Goal: Use online tool/utility

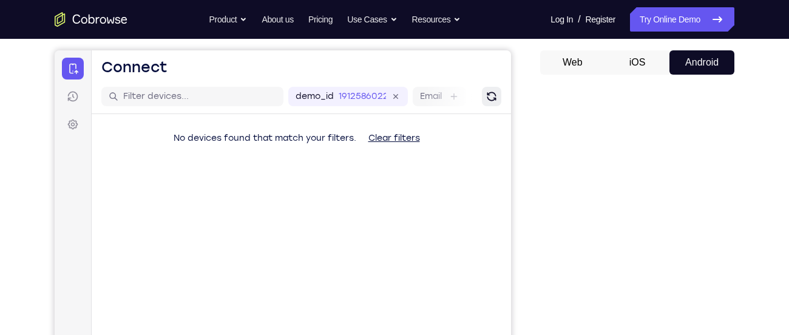
click at [493, 100] on icon "Refresh" at bounding box center [491, 96] width 12 height 12
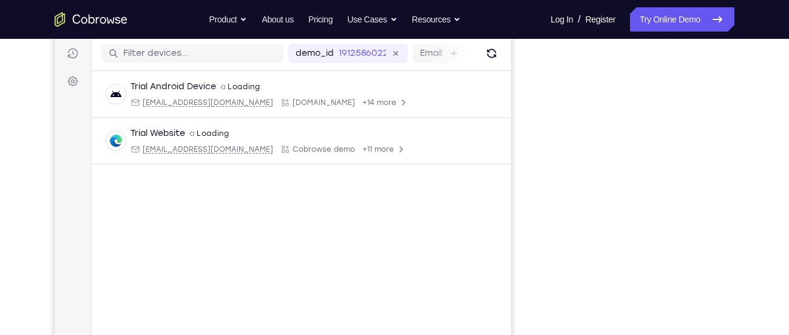
scroll to position [157, 0]
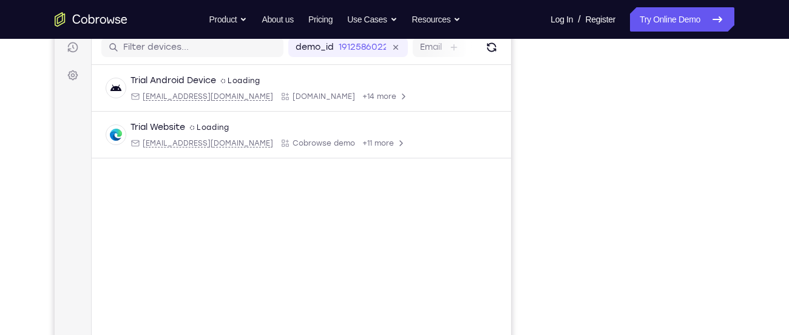
click at [501, 58] on div "demo_id 1912586022 1912586022 Email User ID Device ID Device name" at bounding box center [301, 47] width 419 height 35
click at [496, 55] on button "Refresh" at bounding box center [491, 47] width 19 height 19
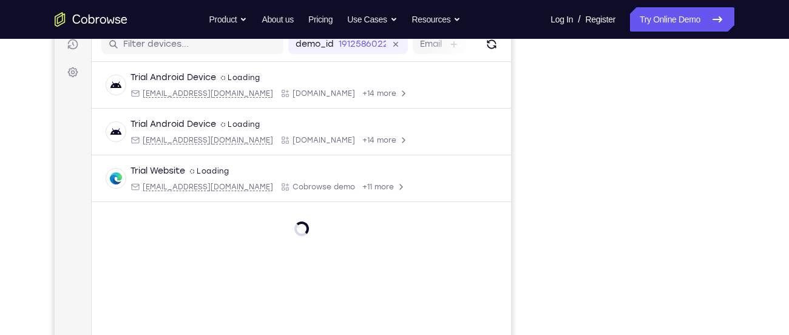
scroll to position [158, 0]
click at [489, 45] on icon "Refresh" at bounding box center [491, 46] width 17 height 17
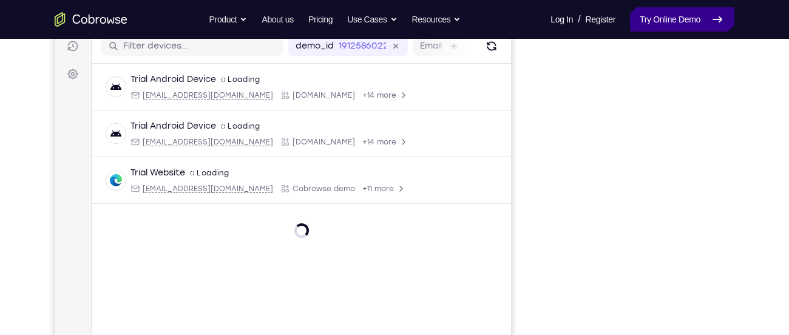
click at [663, 11] on link "Try Online Demo" at bounding box center [682, 19] width 104 height 24
click at [658, 23] on link "Try Online Demo" at bounding box center [682, 19] width 104 height 24
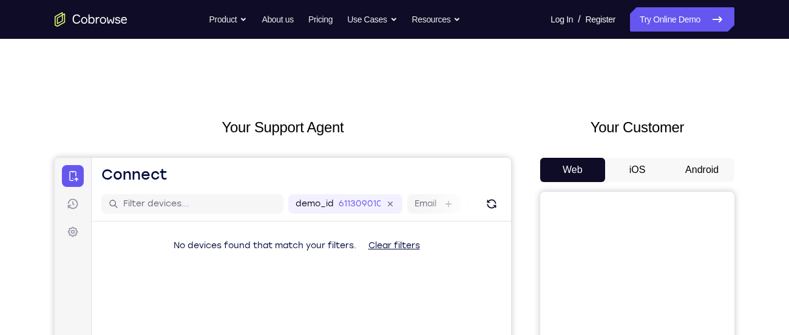
click at [707, 170] on button "Android" at bounding box center [701, 170] width 65 height 24
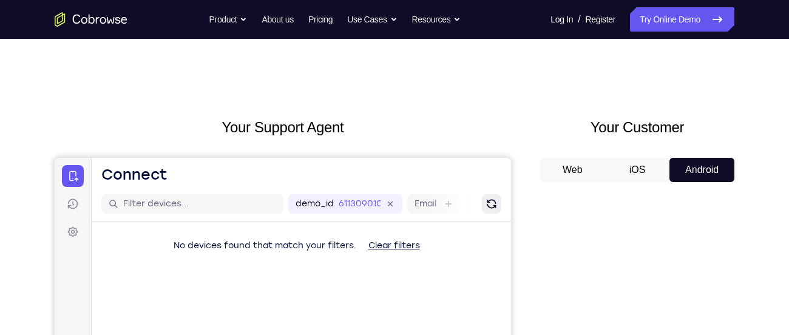
click at [487, 211] on button "Refresh" at bounding box center [491, 203] width 19 height 19
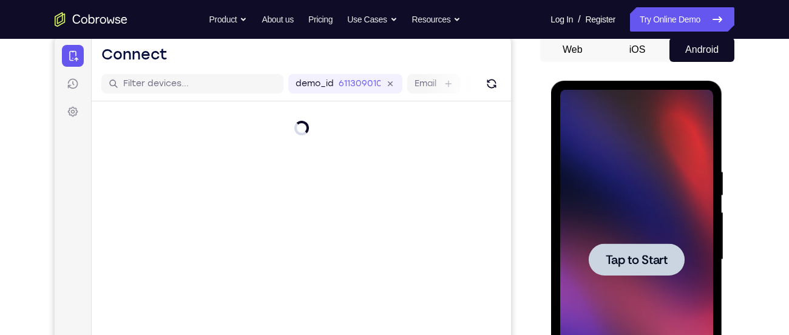
click at [635, 154] on div at bounding box center [635, 260] width 153 height 340
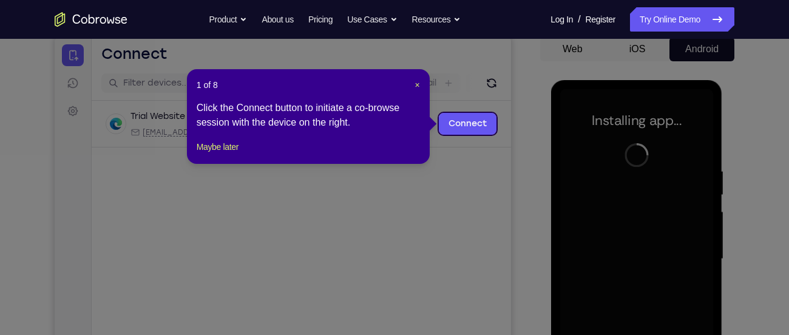
scroll to position [120, 0]
click at [419, 86] on span "×" at bounding box center [417, 86] width 5 height 10
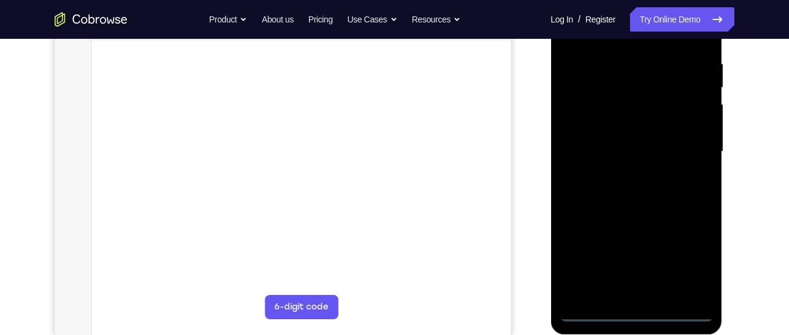
scroll to position [229, 0]
click at [638, 316] on div at bounding box center [635, 151] width 153 height 340
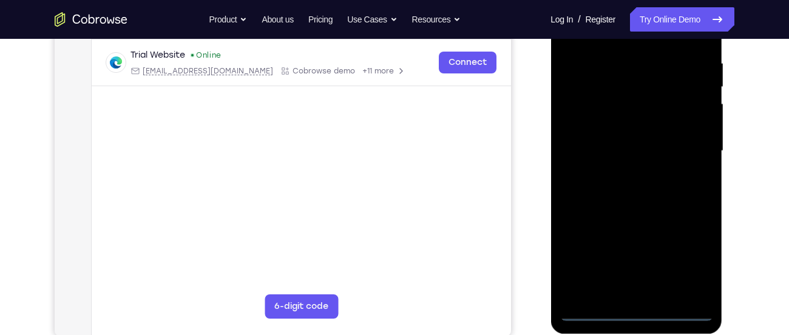
click at [684, 254] on div at bounding box center [635, 151] width 153 height 340
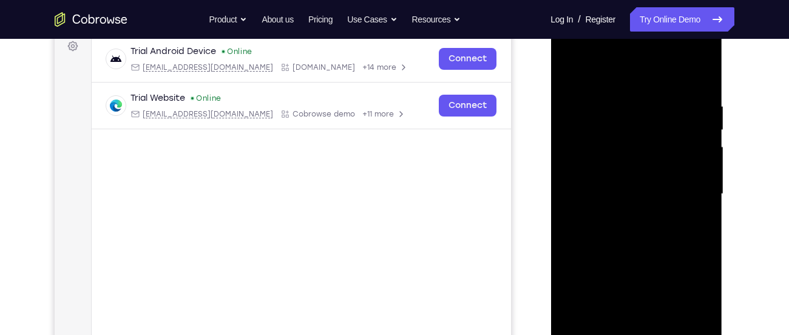
scroll to position [183, 0]
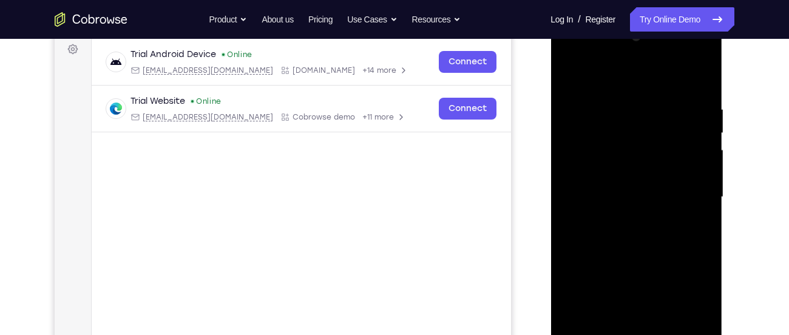
click at [617, 81] on div at bounding box center [635, 197] width 153 height 340
click at [688, 192] on div at bounding box center [635, 197] width 153 height 340
click at [619, 221] on div at bounding box center [635, 197] width 153 height 340
click at [626, 175] on div at bounding box center [635, 197] width 153 height 340
click at [609, 191] on div at bounding box center [635, 197] width 153 height 340
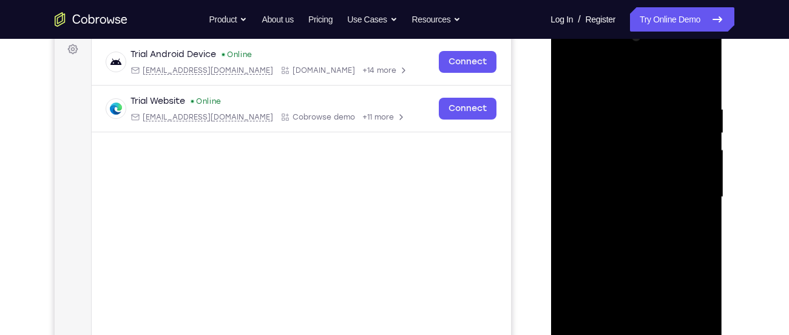
click at [609, 218] on div at bounding box center [635, 197] width 153 height 340
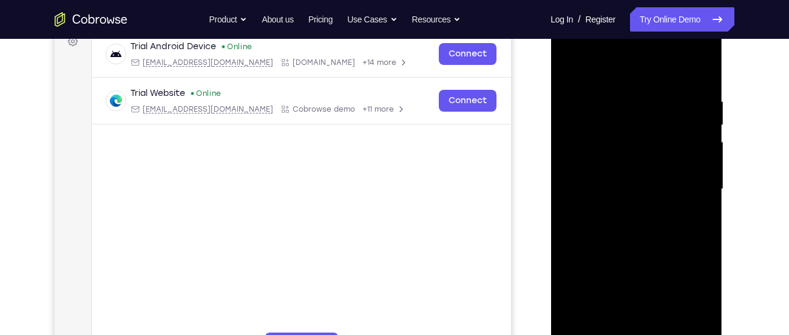
scroll to position [190, 0]
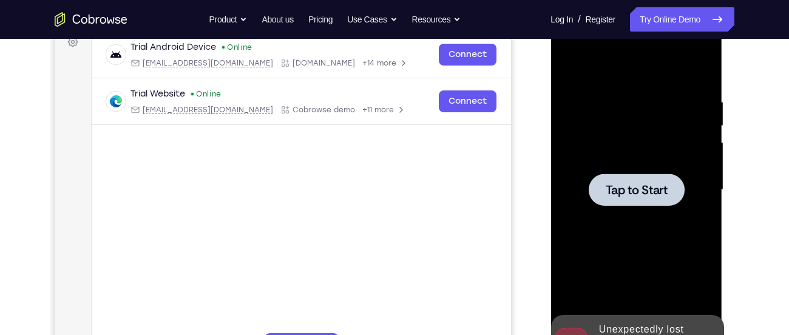
click at [606, 103] on div at bounding box center [635, 190] width 153 height 340
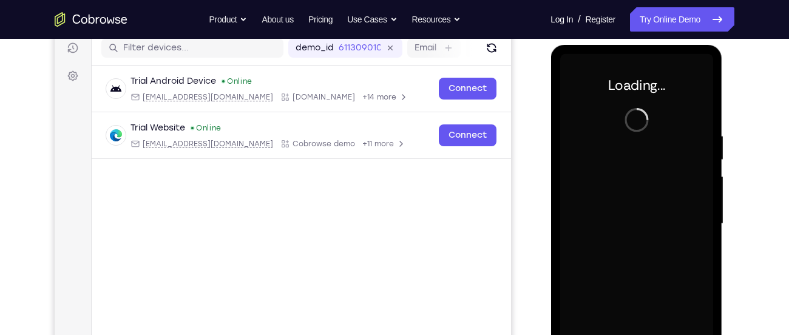
scroll to position [155, 0]
click at [490, 50] on icon "Refresh" at bounding box center [491, 48] width 12 height 12
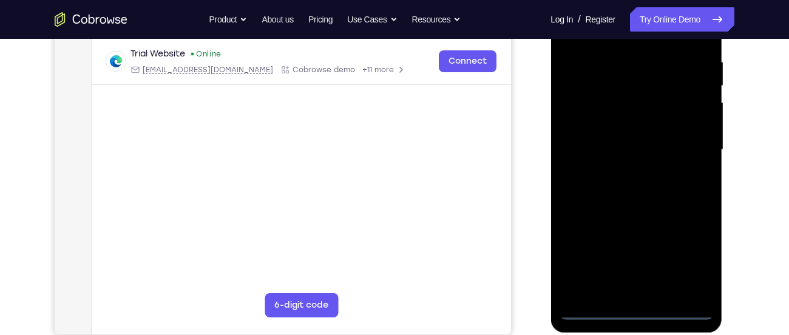
scroll to position [234, 0]
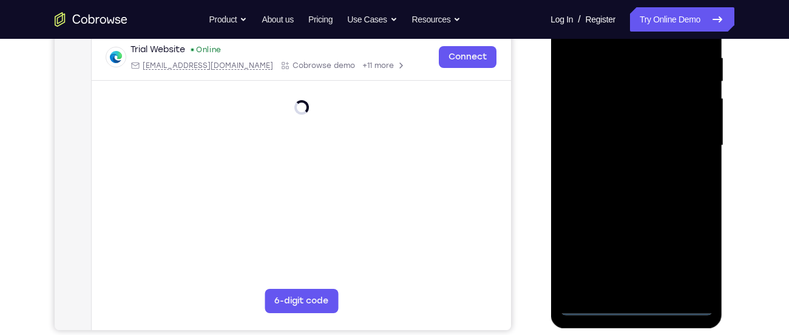
click at [633, 305] on div at bounding box center [635, 146] width 153 height 340
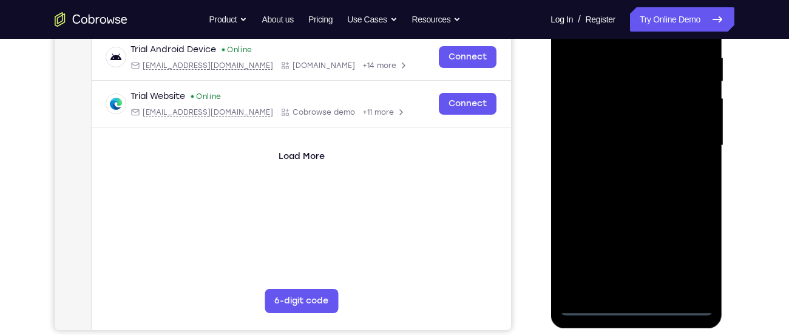
click at [685, 261] on div at bounding box center [635, 146] width 153 height 340
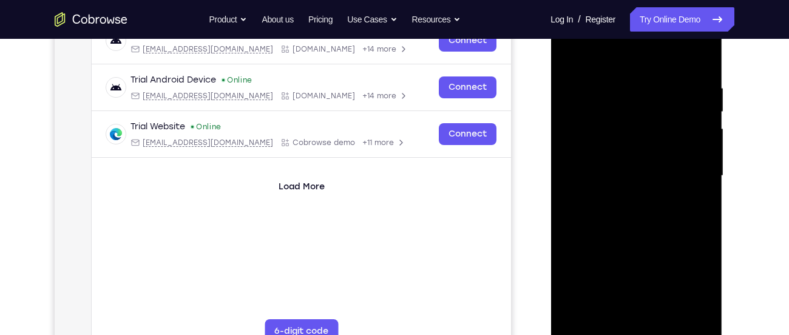
scroll to position [203, 0]
click at [606, 61] on div at bounding box center [635, 177] width 153 height 340
click at [685, 174] on div at bounding box center [635, 177] width 153 height 340
click at [643, 282] on div at bounding box center [635, 177] width 153 height 340
click at [623, 198] on div at bounding box center [635, 177] width 153 height 340
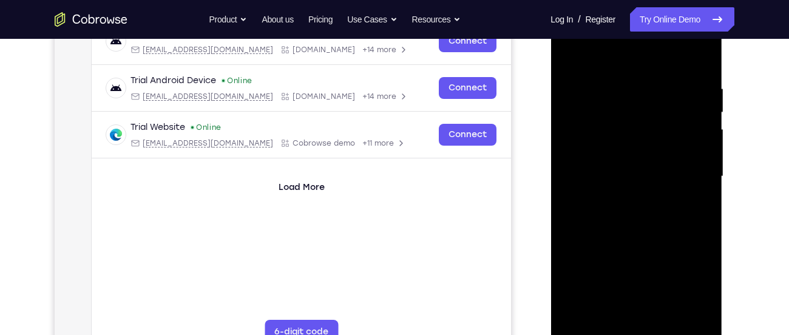
click at [621, 167] on div at bounding box center [635, 177] width 153 height 340
click at [612, 152] on div at bounding box center [635, 177] width 153 height 340
click at [604, 171] on div at bounding box center [635, 177] width 153 height 340
click at [613, 214] on div at bounding box center [635, 177] width 153 height 340
click at [618, 212] on div at bounding box center [635, 177] width 153 height 340
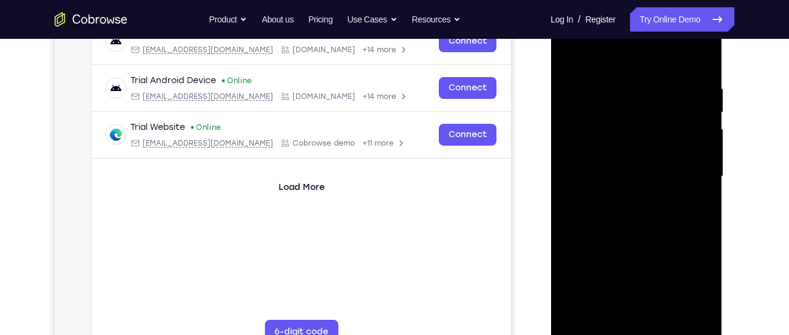
click at [618, 212] on div at bounding box center [635, 177] width 153 height 340
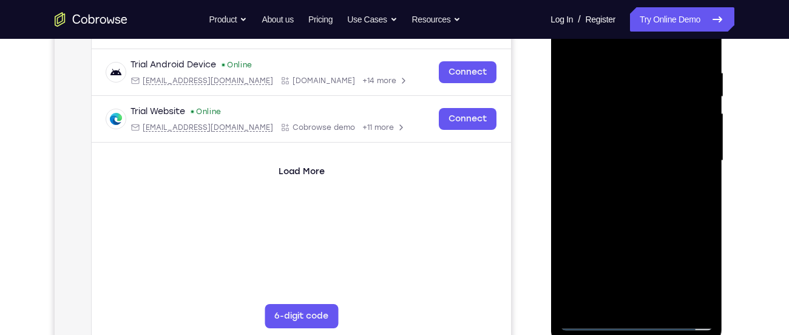
scroll to position [221, 0]
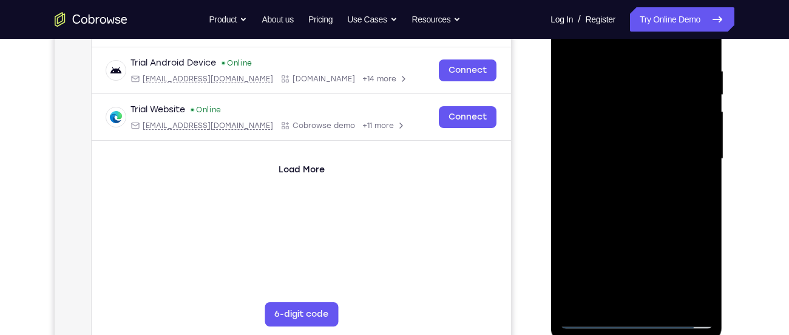
click at [631, 205] on div at bounding box center [635, 159] width 153 height 340
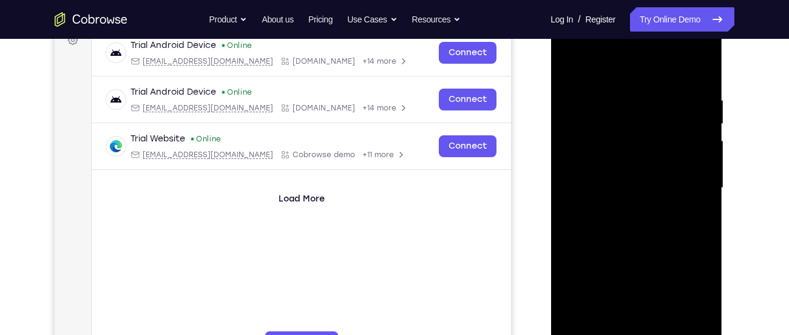
scroll to position [211, 0]
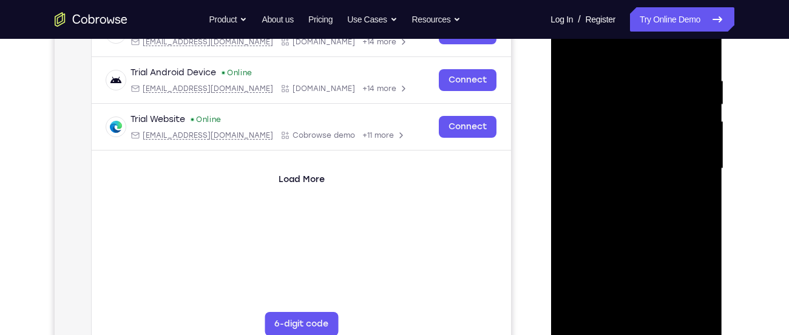
click at [667, 312] on div at bounding box center [635, 169] width 153 height 340
click at [643, 232] on div at bounding box center [635, 169] width 153 height 340
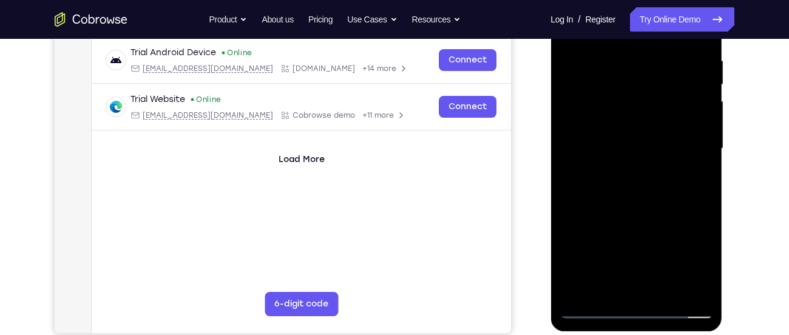
scroll to position [232, 0]
click at [595, 308] on div at bounding box center [635, 148] width 153 height 340
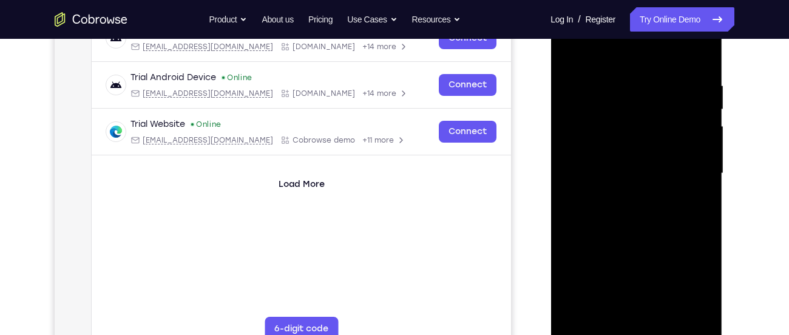
scroll to position [206, 0]
click at [606, 312] on div at bounding box center [635, 174] width 153 height 340
click at [599, 51] on div at bounding box center [635, 174] width 153 height 340
click at [635, 85] on div at bounding box center [635, 174] width 153 height 340
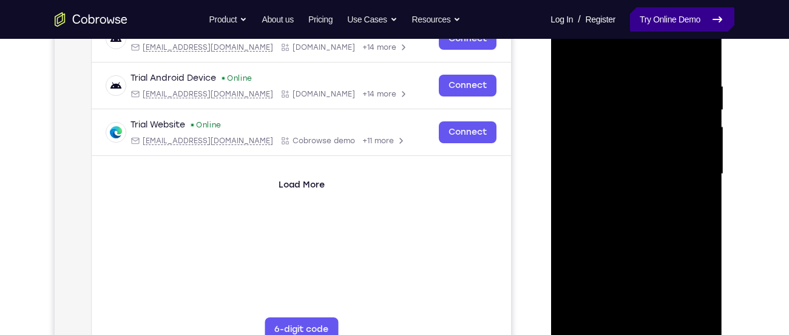
click at [687, 16] on link "Try Online Demo" at bounding box center [682, 19] width 104 height 24
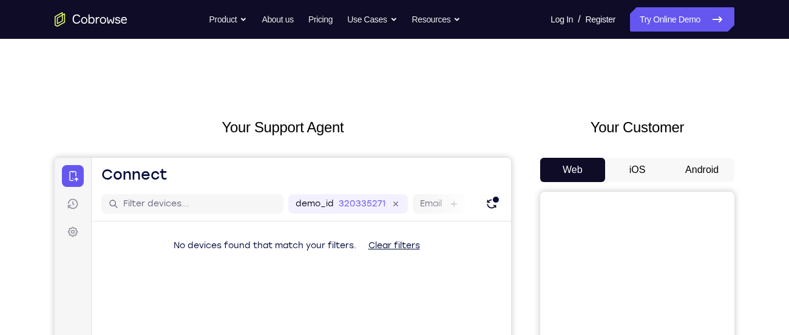
click at [703, 167] on button "Android" at bounding box center [701, 170] width 65 height 24
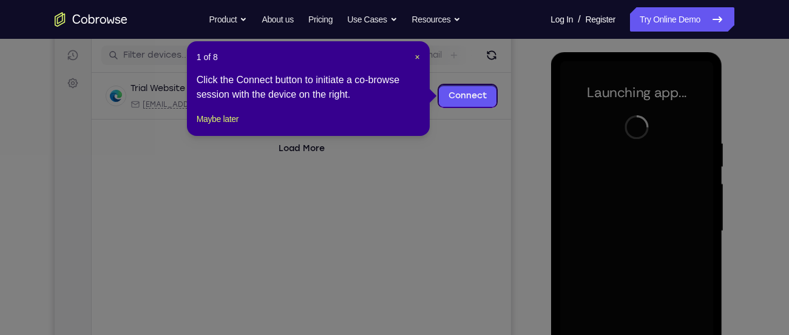
scroll to position [147, 0]
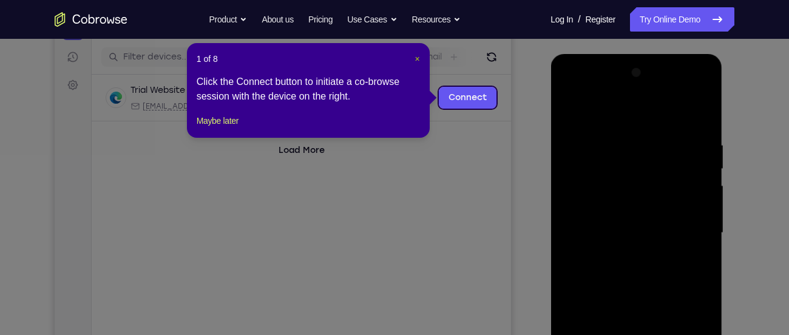
click at [415, 58] on span "×" at bounding box center [417, 59] width 5 height 10
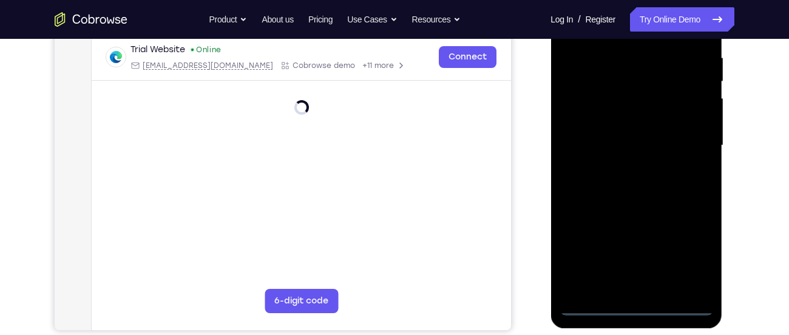
scroll to position [244, 0]
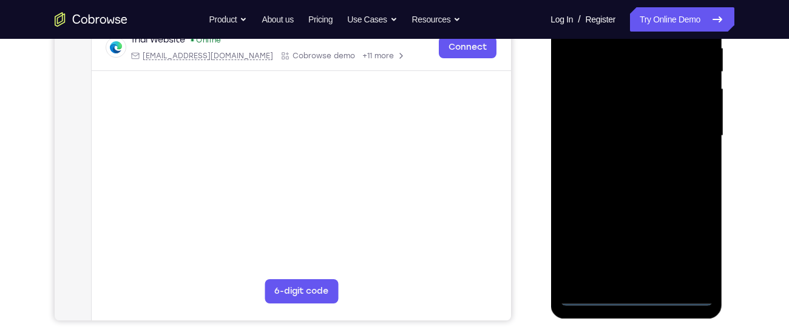
click at [636, 297] on div at bounding box center [635, 136] width 153 height 340
click at [684, 244] on div at bounding box center [635, 136] width 153 height 340
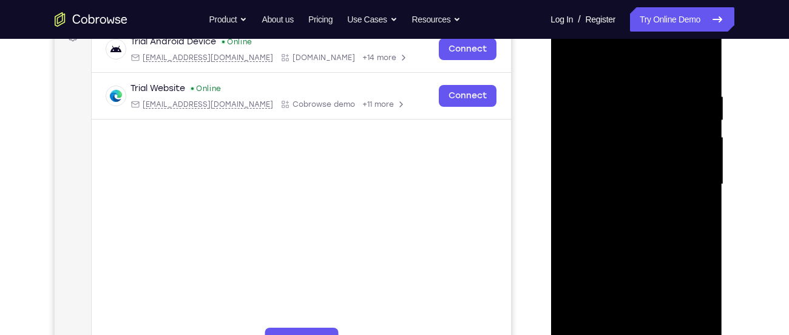
scroll to position [195, 0]
click at [617, 70] on div at bounding box center [635, 185] width 153 height 340
click at [701, 186] on div at bounding box center [635, 185] width 153 height 340
click at [618, 211] on div at bounding box center [635, 185] width 153 height 340
click at [607, 173] on div at bounding box center [635, 185] width 153 height 340
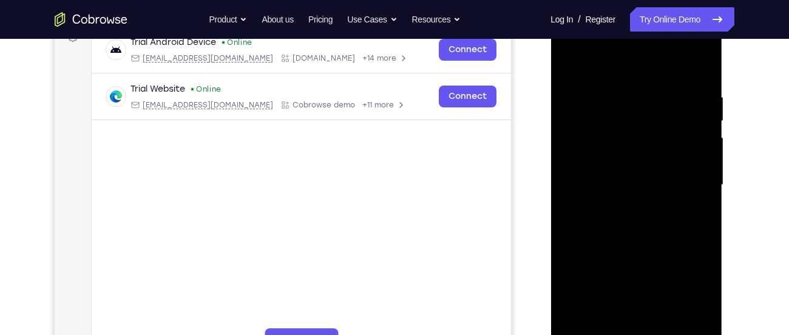
click at [602, 160] on div at bounding box center [635, 185] width 153 height 340
click at [606, 184] on div at bounding box center [635, 185] width 153 height 340
click at [626, 186] on div at bounding box center [635, 185] width 153 height 340
click at [629, 215] on div at bounding box center [635, 185] width 153 height 340
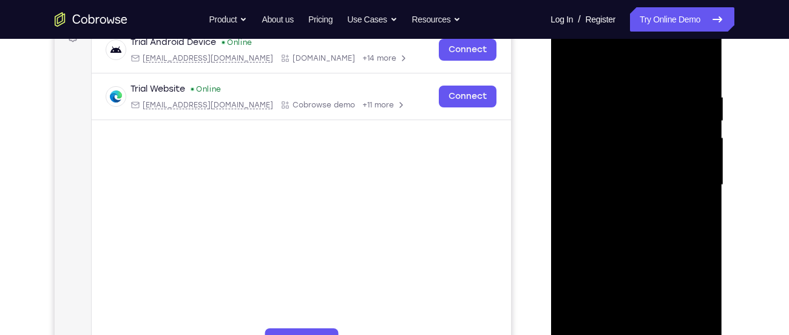
click at [629, 223] on div at bounding box center [635, 185] width 153 height 340
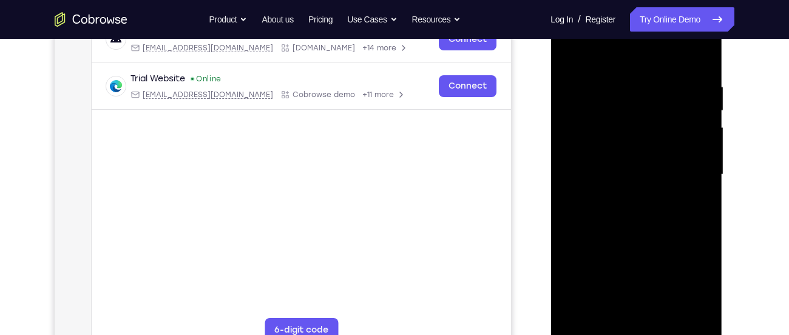
click at [627, 222] on div at bounding box center [635, 175] width 153 height 340
click at [602, 318] on div at bounding box center [635, 175] width 153 height 340
click at [612, 52] on div at bounding box center [635, 175] width 153 height 340
click at [619, 89] on div at bounding box center [635, 175] width 153 height 340
click at [565, 49] on div at bounding box center [635, 175] width 153 height 340
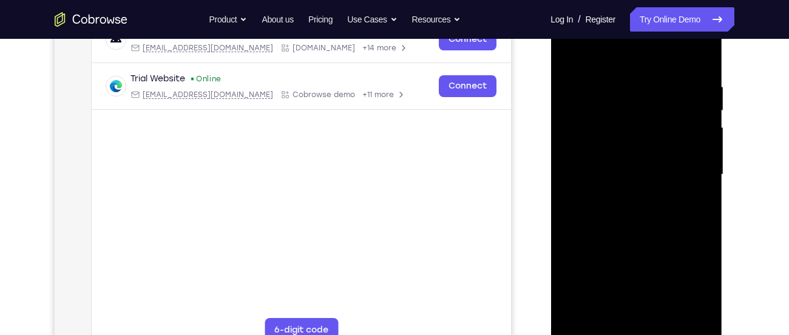
drag, startPoint x: 649, startPoint y: 200, endPoint x: 648, endPoint y: 127, distance: 73.4
click at [648, 127] on div at bounding box center [635, 175] width 153 height 340
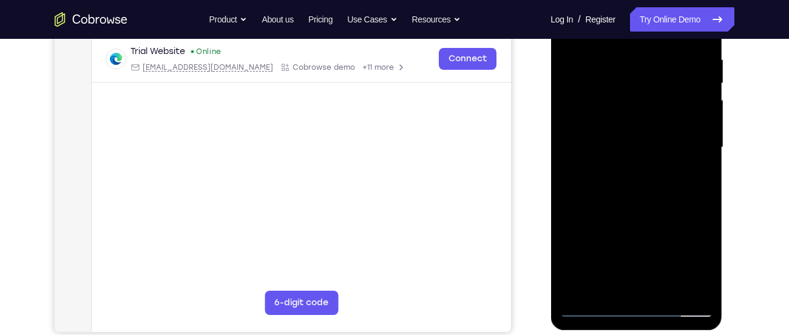
scroll to position [234, 0]
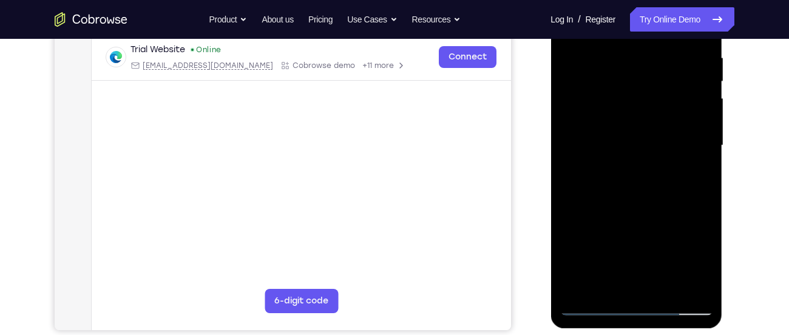
click at [592, 307] on div at bounding box center [635, 146] width 153 height 340
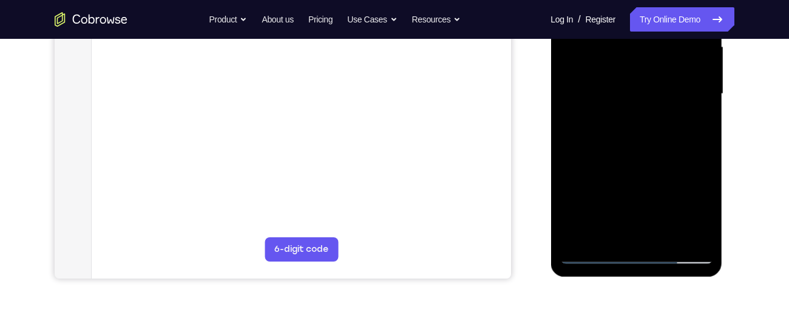
scroll to position [286, 0]
click at [593, 254] on div at bounding box center [635, 94] width 153 height 340
click at [663, 235] on div at bounding box center [635, 94] width 153 height 340
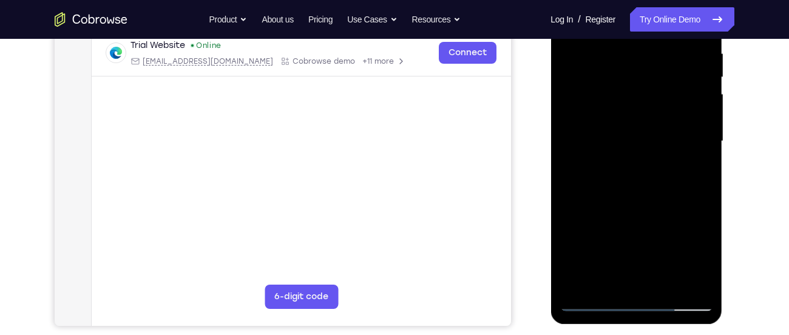
scroll to position [227, 0]
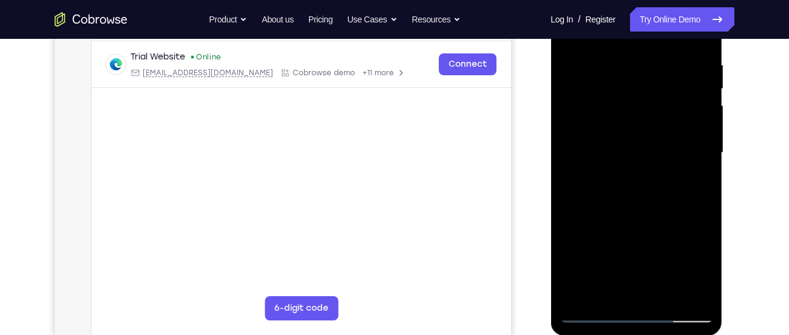
click at [641, 221] on div at bounding box center [635, 153] width 153 height 340
click at [639, 164] on div at bounding box center [635, 153] width 153 height 340
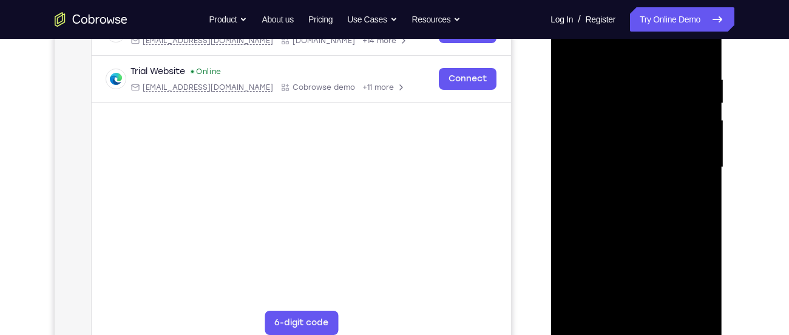
scroll to position [212, 0]
click at [568, 44] on div at bounding box center [635, 168] width 153 height 340
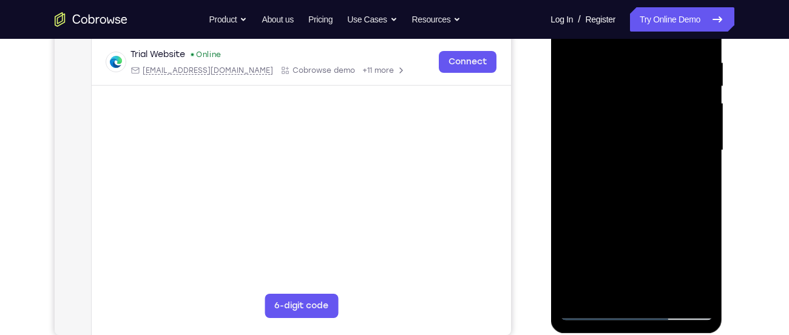
scroll to position [230, 0]
drag, startPoint x: 628, startPoint y: 253, endPoint x: 635, endPoint y: 192, distance: 61.1
click at [635, 192] on div at bounding box center [635, 150] width 153 height 340
drag, startPoint x: 627, startPoint y: 280, endPoint x: 639, endPoint y: 163, distance: 118.3
click at [639, 163] on div at bounding box center [635, 150] width 153 height 340
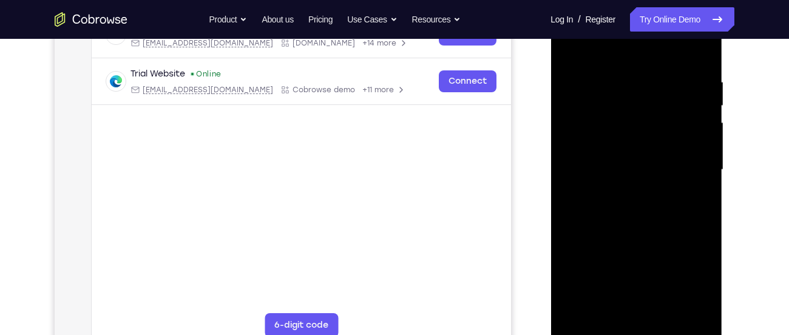
scroll to position [208, 0]
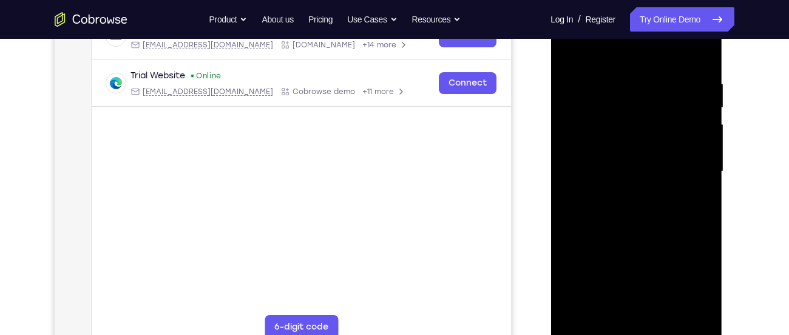
drag, startPoint x: 620, startPoint y: 203, endPoint x: 612, endPoint y: 289, distance: 85.9
click at [612, 289] on div at bounding box center [635, 172] width 153 height 340
click at [610, 189] on div at bounding box center [635, 172] width 153 height 340
click at [608, 46] on div at bounding box center [635, 172] width 153 height 340
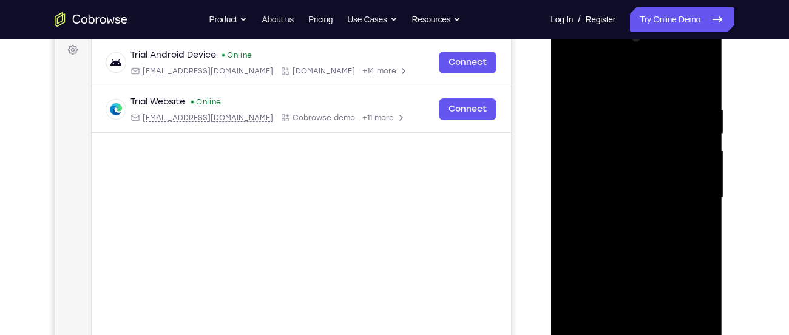
click at [570, 71] on div at bounding box center [635, 198] width 153 height 340
click at [573, 77] on div at bounding box center [635, 198] width 153 height 340
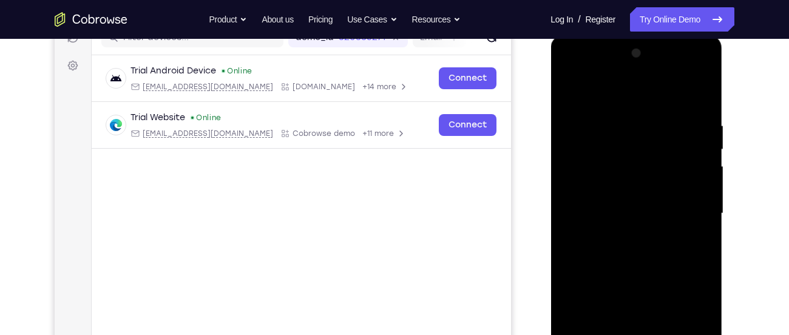
scroll to position [206, 0]
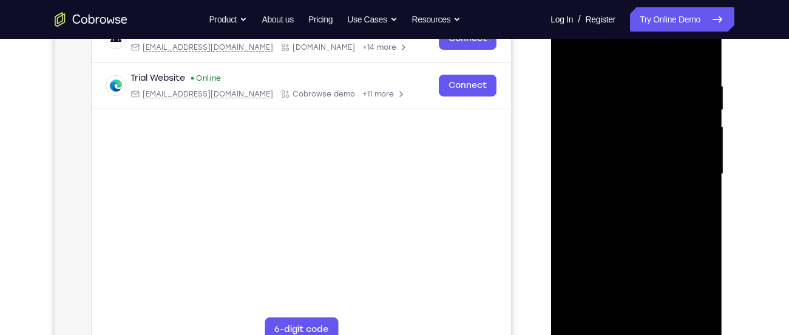
click at [667, 320] on div at bounding box center [635, 174] width 153 height 340
click at [684, 135] on div at bounding box center [635, 174] width 153 height 340
click at [673, 22] on link "Try Online Demo" at bounding box center [682, 19] width 104 height 24
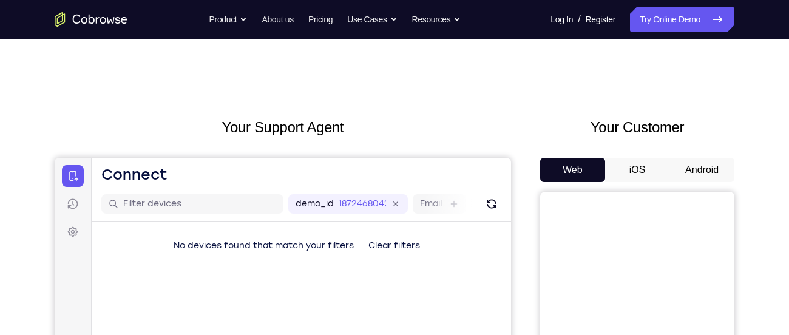
click at [701, 167] on button "Android" at bounding box center [701, 170] width 65 height 24
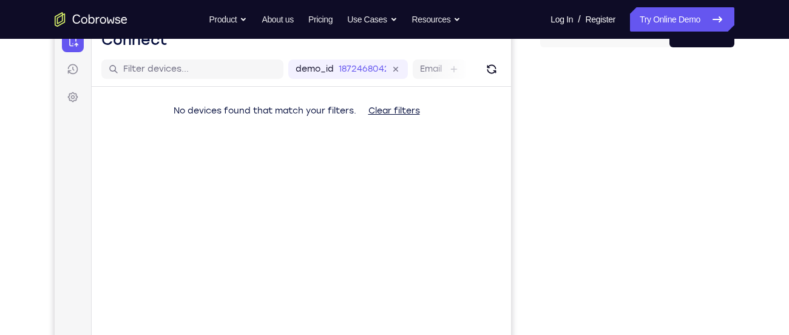
scroll to position [135, 0]
click at [488, 62] on icon "Refresh" at bounding box center [491, 68] width 12 height 12
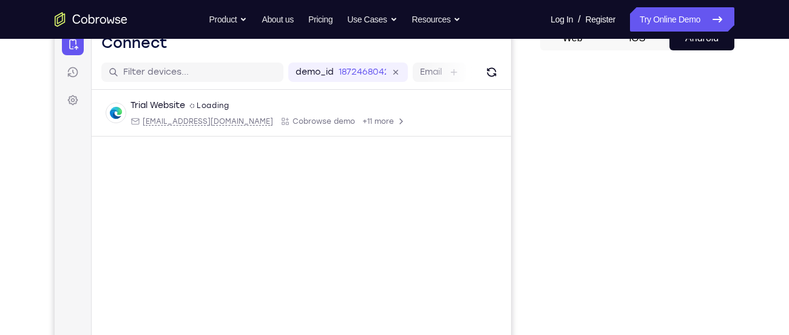
scroll to position [131, 0]
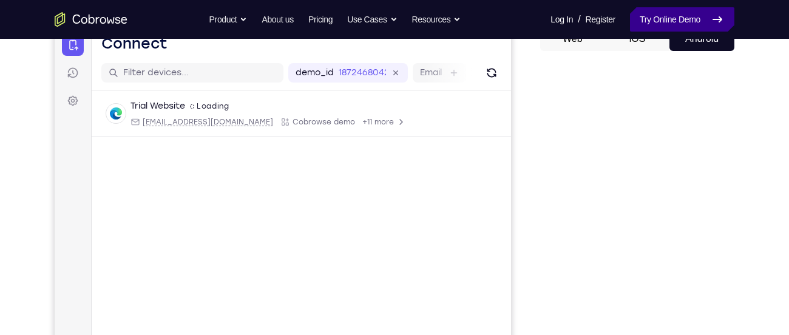
click at [666, 19] on link "Try Online Demo" at bounding box center [682, 19] width 104 height 24
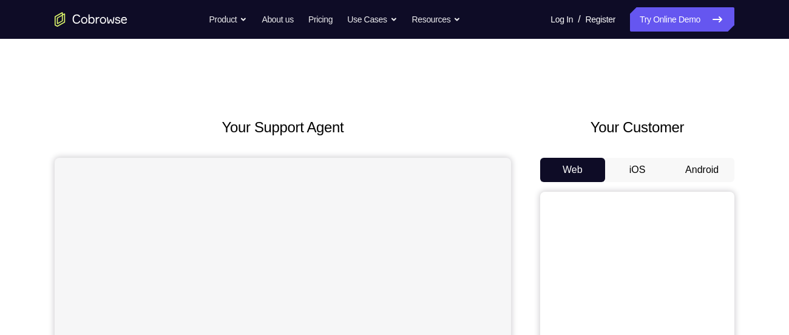
click at [708, 169] on button "Android" at bounding box center [701, 170] width 65 height 24
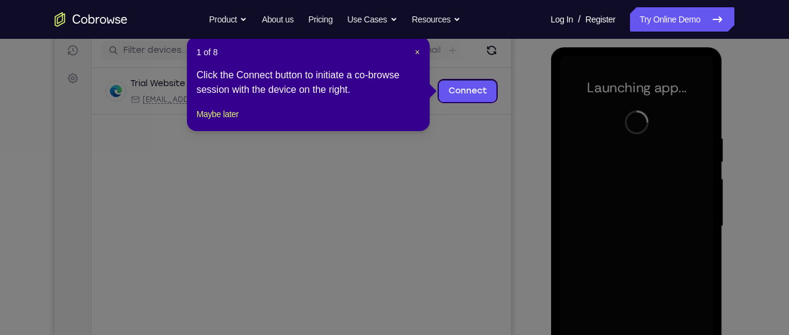
scroll to position [153, 0]
click at [416, 53] on span "×" at bounding box center [417, 53] width 5 height 10
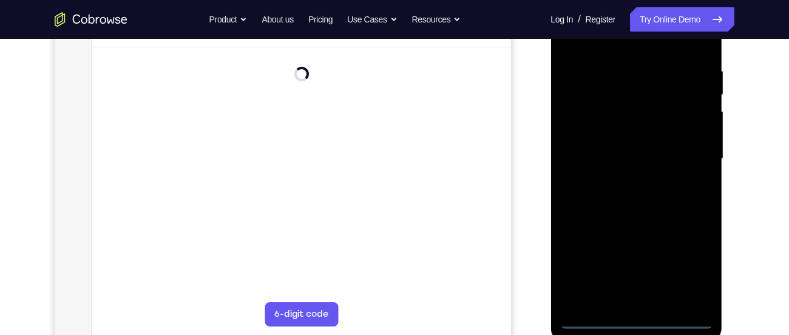
scroll to position [221, 0]
click at [636, 318] on div at bounding box center [635, 158] width 153 height 340
click at [636, 323] on div at bounding box center [635, 158] width 153 height 340
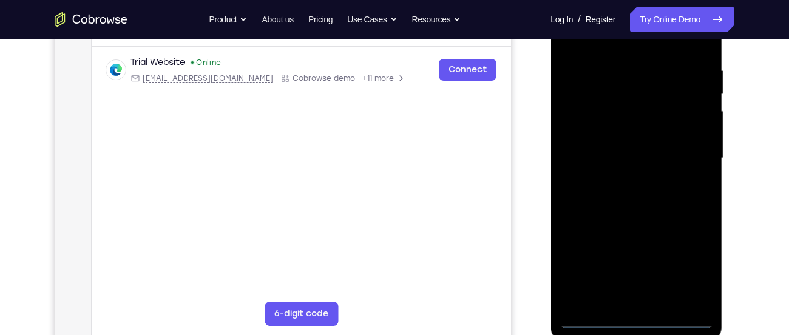
click at [689, 263] on div at bounding box center [635, 158] width 153 height 340
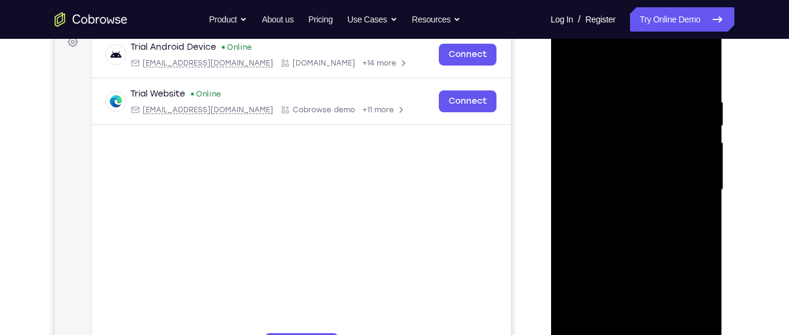
scroll to position [189, 0]
click at [614, 73] on div at bounding box center [635, 191] width 153 height 340
click at [588, 165] on div at bounding box center [635, 191] width 153 height 340
click at [616, 189] on div at bounding box center [635, 191] width 153 height 340
click at [618, 176] on div at bounding box center [635, 191] width 153 height 340
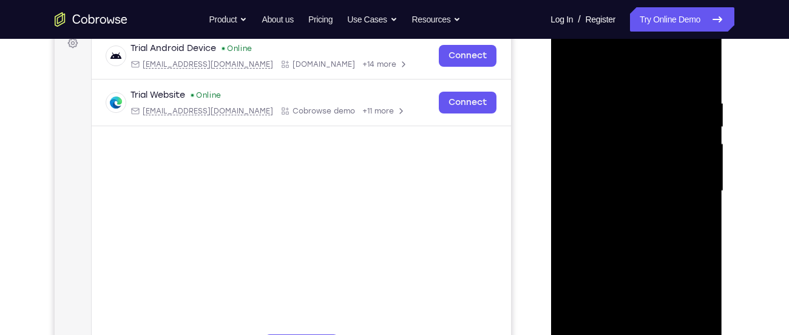
click at [619, 195] on div at bounding box center [635, 191] width 153 height 340
click at [614, 236] on div at bounding box center [635, 191] width 153 height 340
drag, startPoint x: 605, startPoint y: 79, endPoint x: 609, endPoint y: 50, distance: 29.3
click at [609, 50] on div at bounding box center [635, 191] width 153 height 340
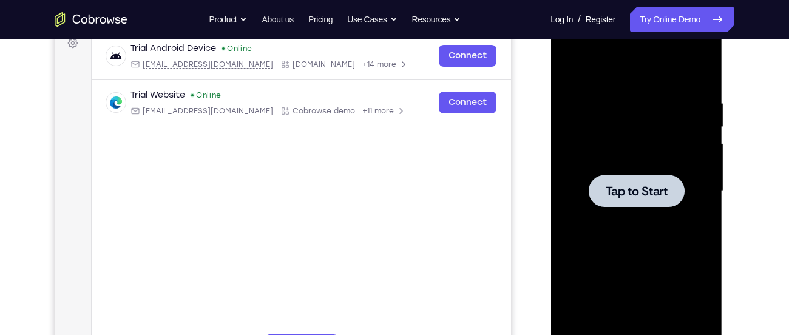
click at [618, 127] on div at bounding box center [635, 191] width 153 height 340
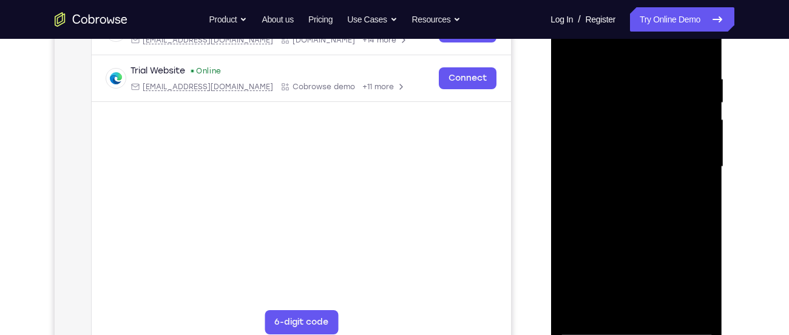
scroll to position [214, 0]
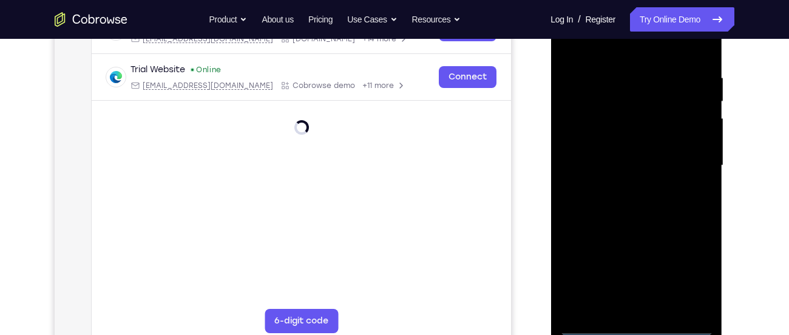
click at [635, 329] on div at bounding box center [635, 166] width 153 height 340
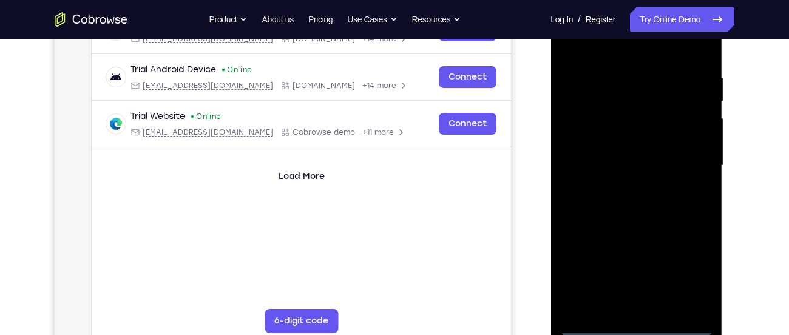
click at [695, 280] on div at bounding box center [635, 166] width 153 height 340
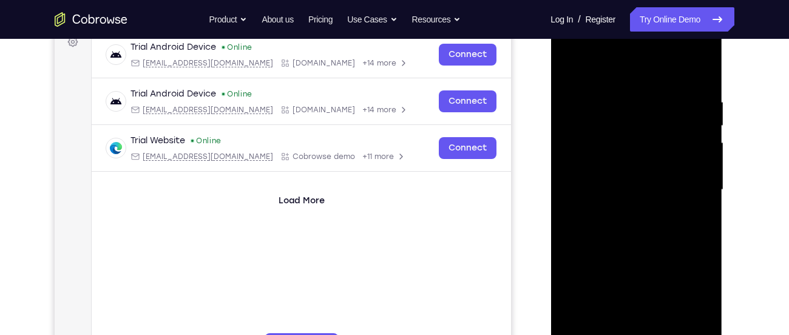
click at [580, 75] on div at bounding box center [635, 190] width 153 height 340
click at [585, 159] on div at bounding box center [635, 190] width 153 height 340
click at [631, 191] on div at bounding box center [635, 190] width 153 height 340
click at [622, 182] on div at bounding box center [635, 190] width 153 height 340
click at [611, 206] on div at bounding box center [635, 190] width 153 height 340
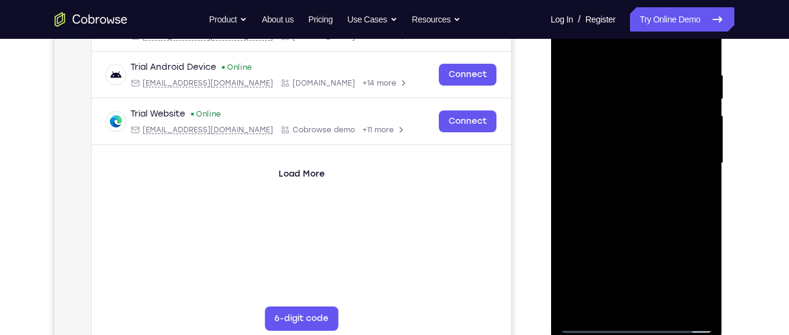
scroll to position [217, 0]
drag, startPoint x: 613, startPoint y: 254, endPoint x: 621, endPoint y: 191, distance: 64.1
click at [621, 191] on div at bounding box center [635, 163] width 153 height 340
click at [637, 297] on div at bounding box center [635, 163] width 153 height 340
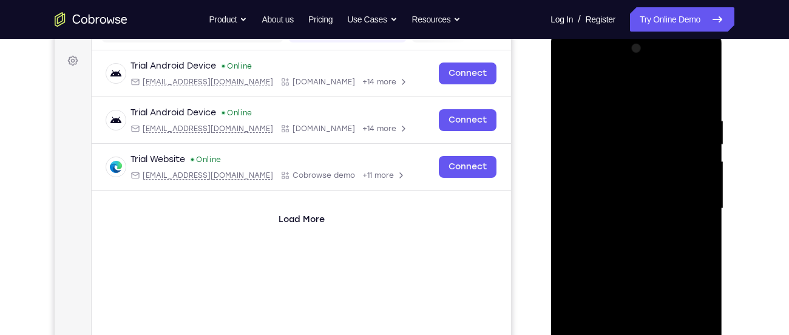
scroll to position [170, 0]
click at [677, 101] on div at bounding box center [635, 209] width 153 height 340
click at [576, 88] on div at bounding box center [635, 209] width 153 height 340
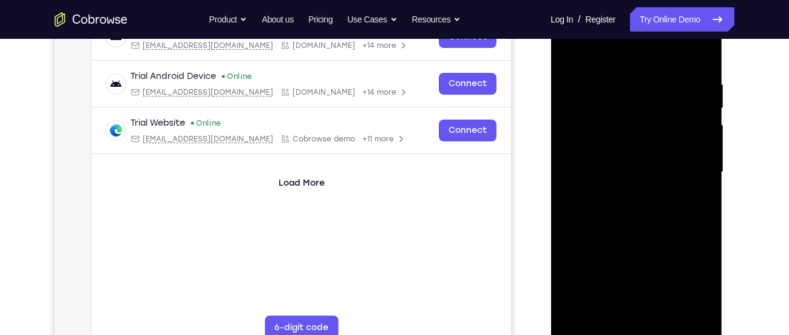
scroll to position [207, 0]
drag, startPoint x: 652, startPoint y: 214, endPoint x: 676, endPoint y: 39, distance: 177.0
click at [676, 39] on div at bounding box center [635, 173] width 153 height 340
click at [579, 224] on div at bounding box center [635, 173] width 153 height 340
click at [582, 225] on div at bounding box center [635, 173] width 153 height 340
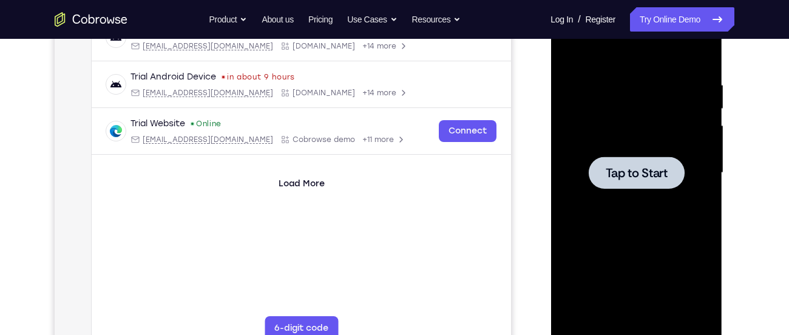
click at [649, 133] on div at bounding box center [635, 173] width 153 height 340
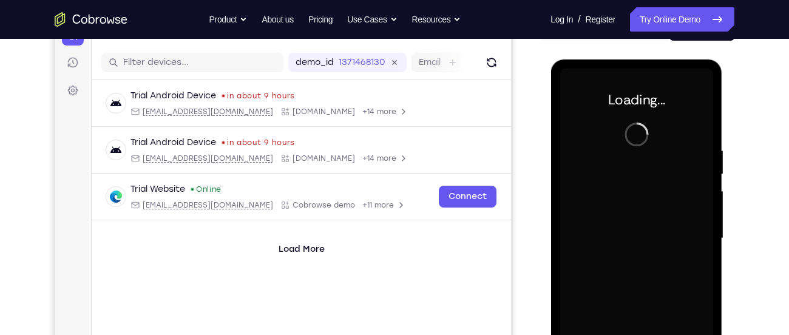
scroll to position [140, 0]
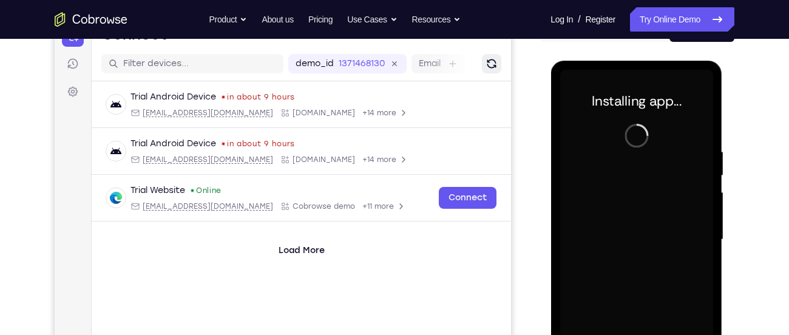
click at [491, 72] on button "Refresh" at bounding box center [491, 63] width 19 height 19
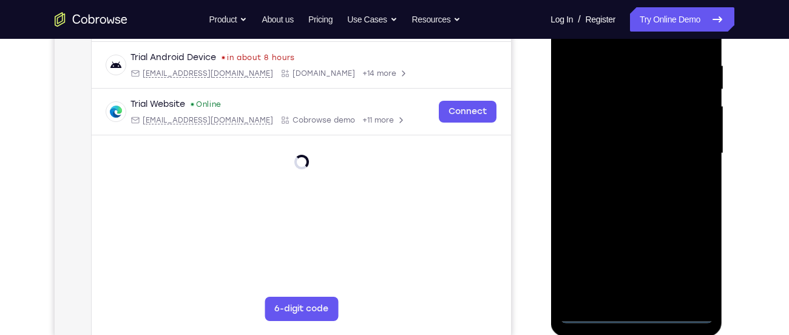
scroll to position [227, 0]
click at [634, 316] on div at bounding box center [635, 153] width 153 height 340
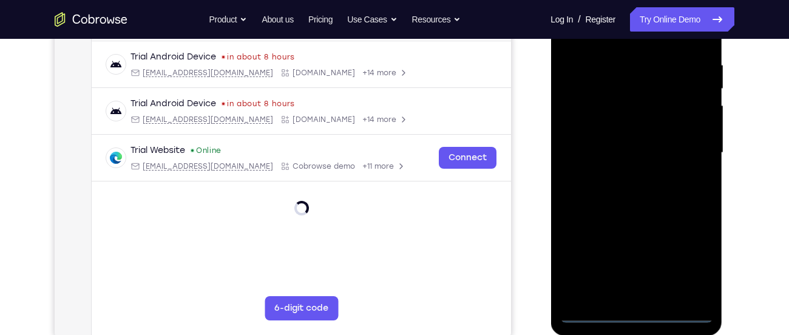
click at [689, 260] on div at bounding box center [635, 153] width 153 height 340
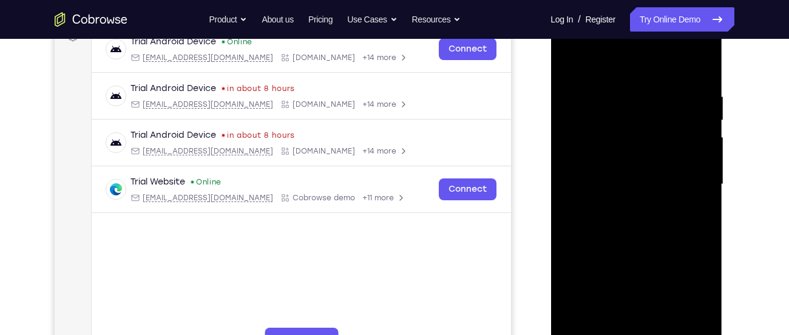
click at [604, 62] on div at bounding box center [635, 185] width 153 height 340
click at [690, 181] on div at bounding box center [635, 185] width 153 height 340
click at [623, 209] on div at bounding box center [635, 185] width 153 height 340
click at [626, 177] on div at bounding box center [635, 185] width 153 height 340
click at [597, 158] on div at bounding box center [635, 185] width 153 height 340
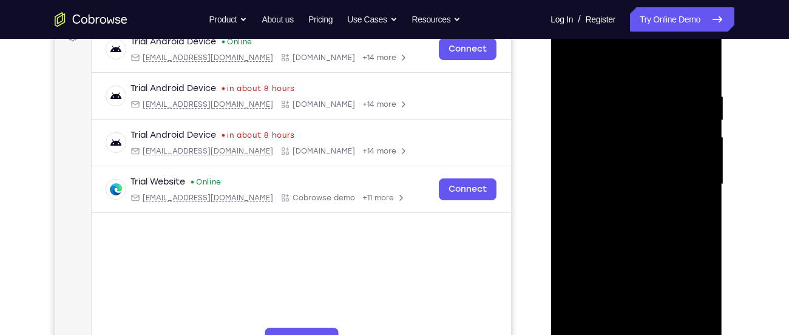
click at [595, 182] on div at bounding box center [635, 185] width 153 height 340
click at [628, 229] on div at bounding box center [635, 185] width 153 height 340
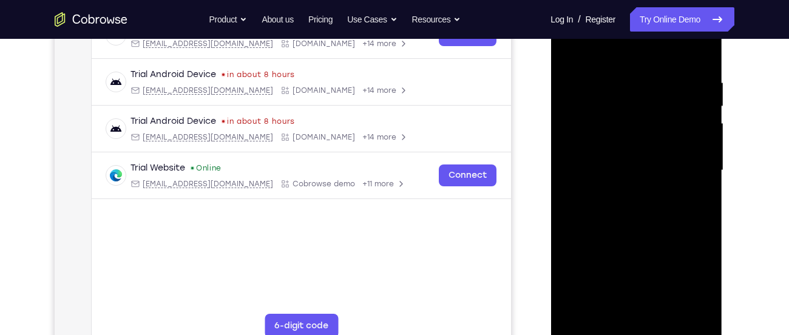
drag, startPoint x: 616, startPoint y: 53, endPoint x: 628, endPoint y: 18, distance: 37.0
click at [628, 18] on div at bounding box center [635, 171] width 153 height 340
click at [605, 316] on div at bounding box center [635, 171] width 153 height 340
click at [599, 49] on div at bounding box center [635, 171] width 153 height 340
click at [627, 87] on div at bounding box center [635, 171] width 153 height 340
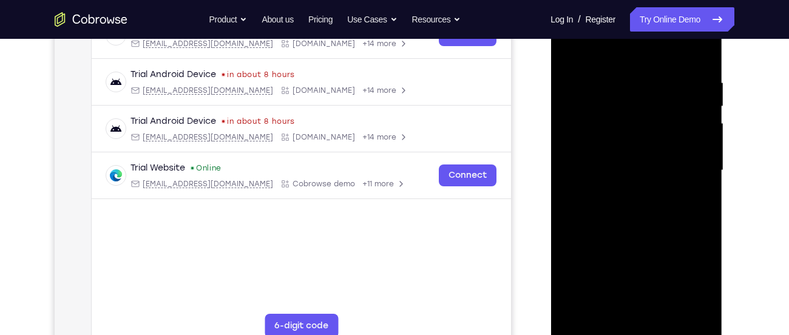
click at [658, 310] on div at bounding box center [635, 171] width 153 height 340
click at [636, 231] on div at bounding box center [635, 171] width 153 height 340
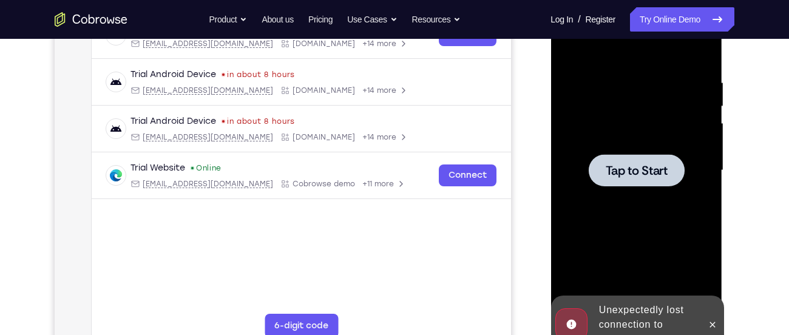
click at [658, 126] on div at bounding box center [635, 171] width 153 height 340
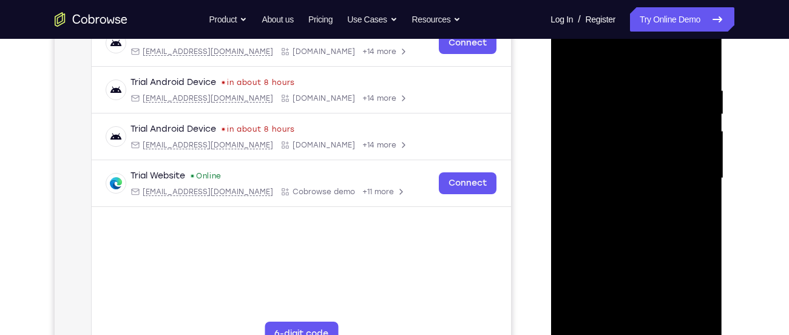
scroll to position [232, 0]
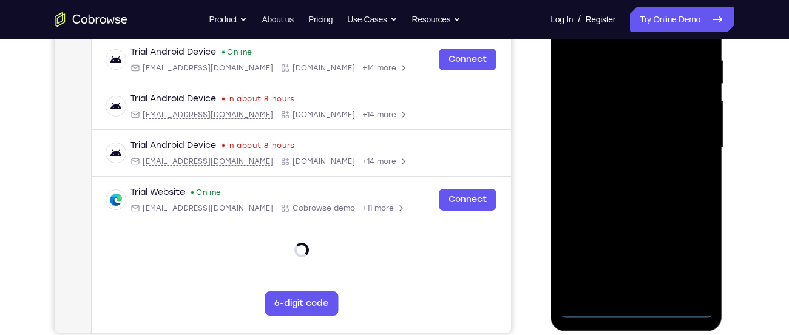
click at [639, 311] on div at bounding box center [635, 148] width 153 height 340
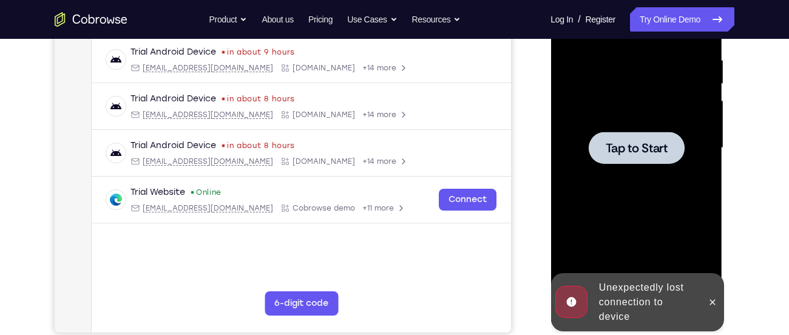
click at [706, 128] on div at bounding box center [635, 148] width 153 height 340
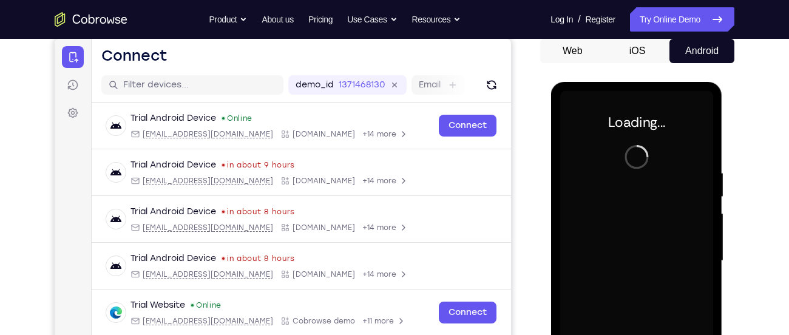
scroll to position [118, 0]
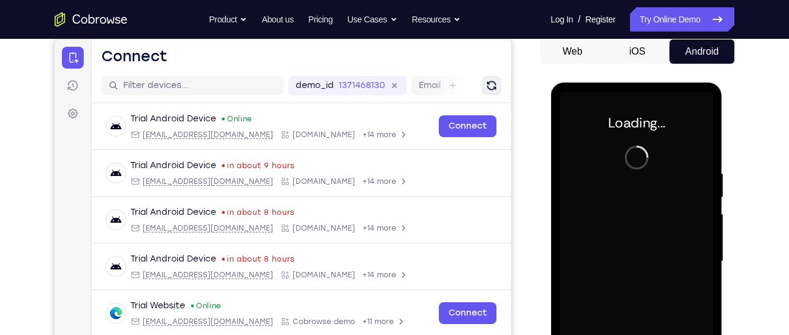
click at [493, 93] on button "Refresh" at bounding box center [491, 85] width 19 height 19
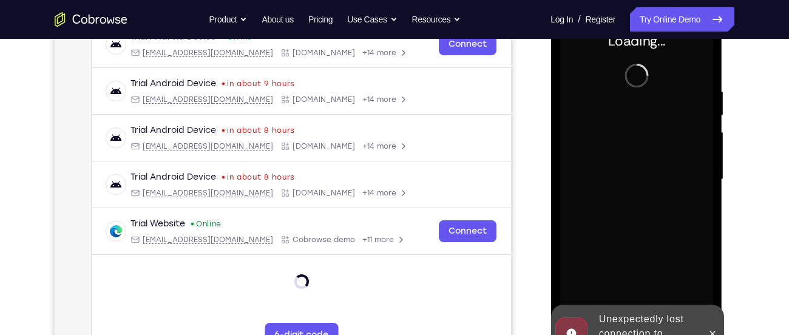
scroll to position [201, 0]
click at [706, 323] on div at bounding box center [711, 333] width 19 height 58
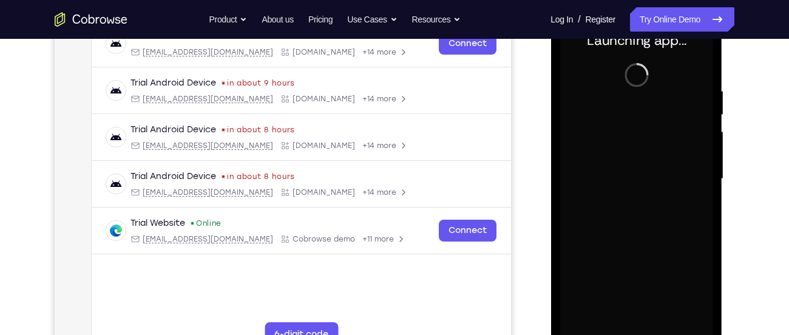
scroll to position [235, 0]
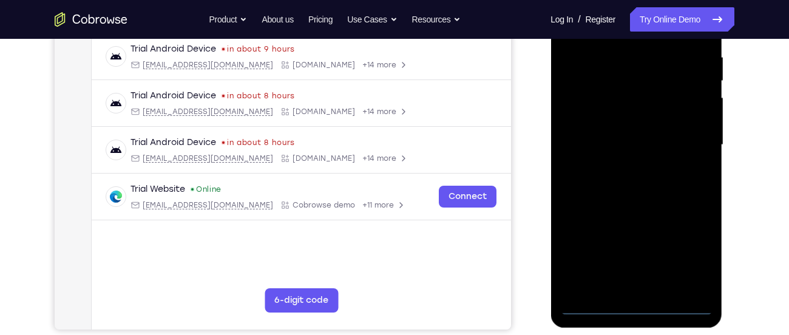
click at [639, 314] on div at bounding box center [635, 145] width 153 height 340
click at [639, 309] on div at bounding box center [635, 145] width 153 height 340
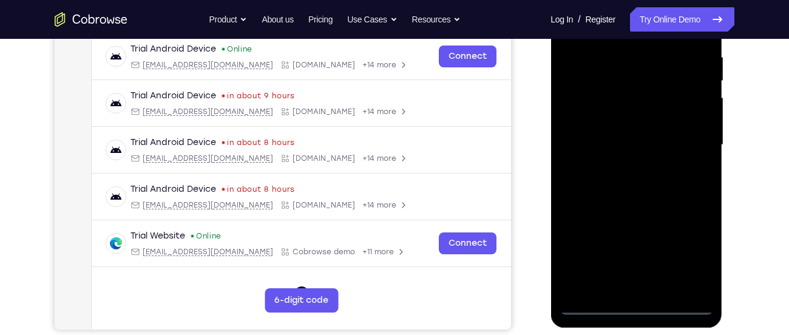
click at [686, 256] on div at bounding box center [635, 145] width 153 height 340
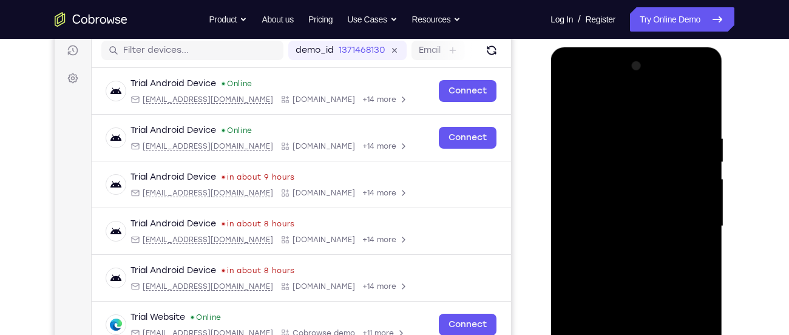
scroll to position [152, 0]
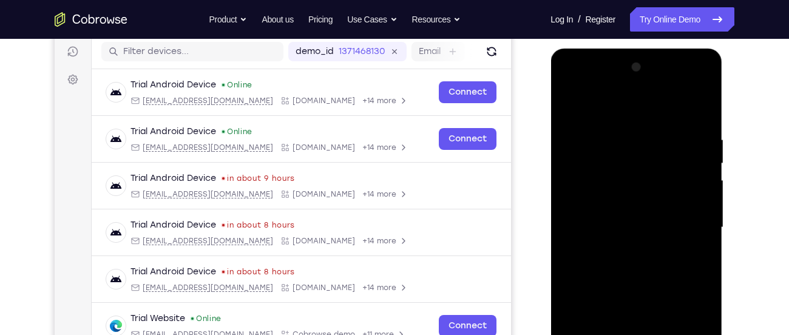
click at [601, 104] on div at bounding box center [635, 228] width 153 height 340
click at [584, 196] on div at bounding box center [635, 228] width 153 height 340
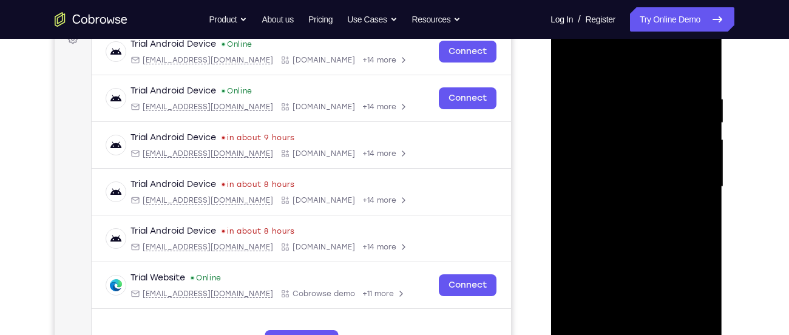
scroll to position [189, 0]
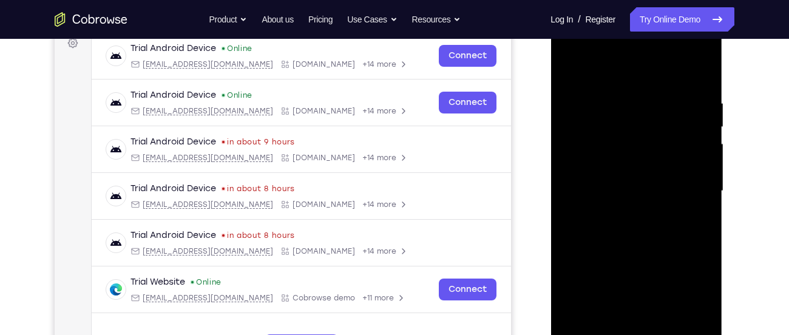
click at [613, 197] on div at bounding box center [635, 191] width 153 height 340
click at [608, 182] on div at bounding box center [635, 191] width 153 height 340
click at [669, 153] on div at bounding box center [635, 191] width 153 height 340
click at [634, 205] on div at bounding box center [635, 191] width 153 height 340
drag, startPoint x: 604, startPoint y: 77, endPoint x: 619, endPoint y: 32, distance: 47.8
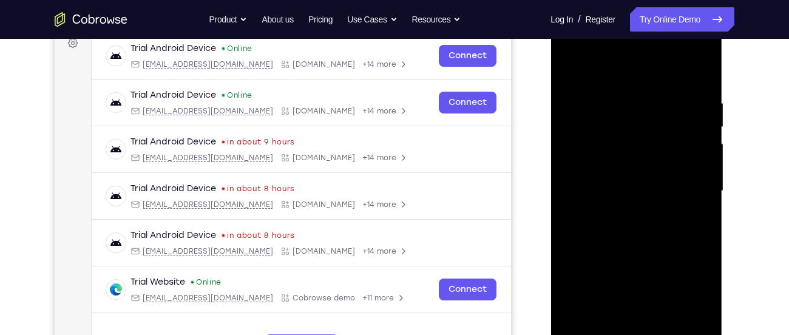
click at [619, 32] on div at bounding box center [635, 191] width 153 height 340
click at [621, 224] on div at bounding box center [635, 191] width 153 height 340
click at [636, 181] on div at bounding box center [635, 191] width 153 height 340
click at [627, 207] on div at bounding box center [635, 191] width 153 height 340
click at [616, 245] on div at bounding box center [635, 191] width 153 height 340
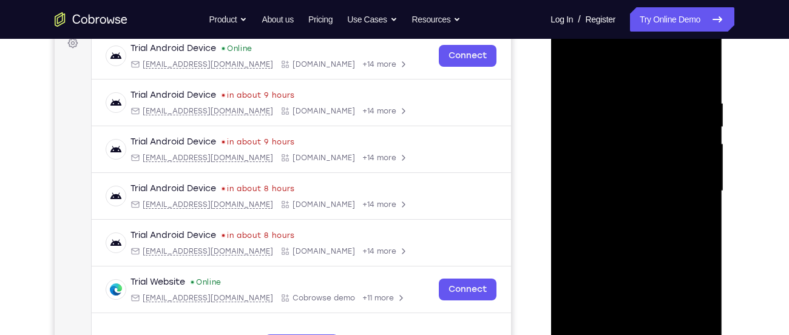
drag, startPoint x: 605, startPoint y: 82, endPoint x: 611, endPoint y: 51, distance: 31.5
click at [611, 51] on div at bounding box center [635, 191] width 153 height 340
drag, startPoint x: 589, startPoint y: 202, endPoint x: 609, endPoint y: 96, distance: 107.6
click at [609, 96] on div at bounding box center [635, 191] width 153 height 340
click at [622, 323] on div at bounding box center [635, 191] width 153 height 340
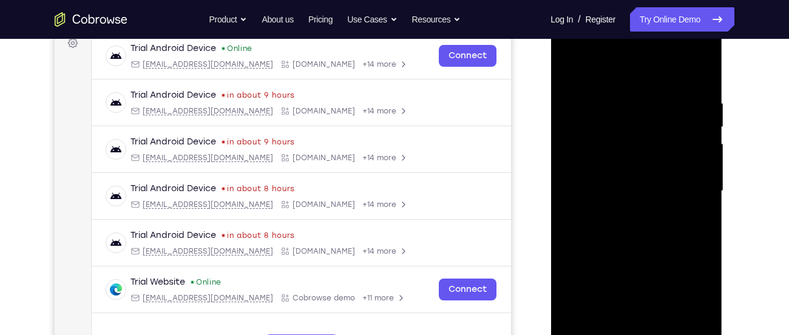
click at [643, 329] on div at bounding box center [635, 191] width 153 height 340
click at [595, 84] on div at bounding box center [635, 191] width 153 height 340
click at [572, 72] on div at bounding box center [635, 191] width 153 height 340
click at [683, 69] on div at bounding box center [635, 191] width 153 height 340
click at [623, 90] on div at bounding box center [635, 191] width 153 height 340
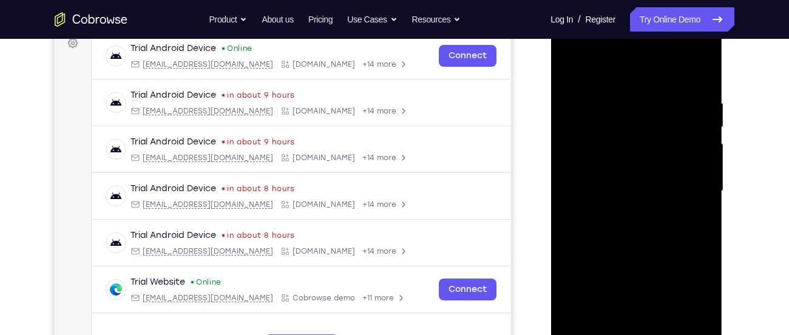
click at [577, 120] on div at bounding box center [635, 191] width 153 height 340
drag, startPoint x: 601, startPoint y: 291, endPoint x: 603, endPoint y: 133, distance: 157.8
click at [603, 133] on div at bounding box center [635, 191] width 153 height 340
drag, startPoint x: 604, startPoint y: 235, endPoint x: 628, endPoint y: 88, distance: 148.8
click at [628, 88] on div at bounding box center [635, 191] width 153 height 340
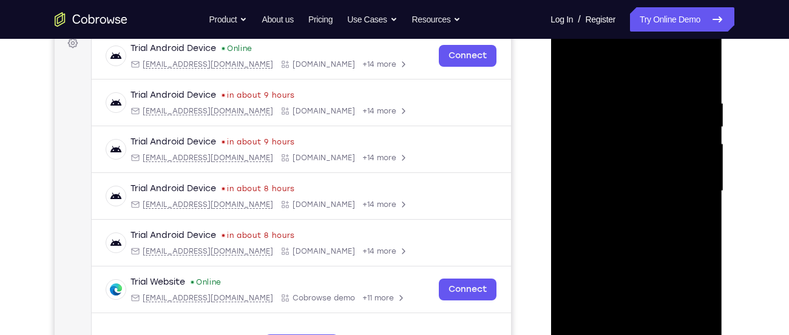
click at [567, 71] on div at bounding box center [635, 191] width 153 height 340
click at [581, 180] on div at bounding box center [635, 191] width 153 height 340
drag, startPoint x: 640, startPoint y: 148, endPoint x: 646, endPoint y: 70, distance: 78.5
click at [646, 70] on div at bounding box center [635, 191] width 153 height 340
drag, startPoint x: 654, startPoint y: 247, endPoint x: 670, endPoint y: 166, distance: 82.9
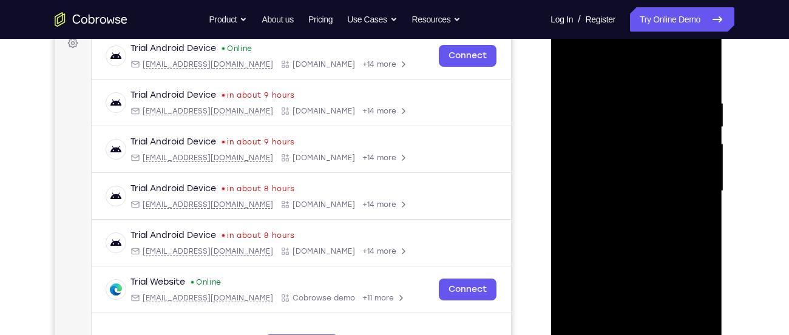
click at [670, 166] on div at bounding box center [635, 191] width 153 height 340
drag, startPoint x: 658, startPoint y: 252, endPoint x: 684, endPoint y: 100, distance: 154.6
click at [684, 100] on div at bounding box center [635, 191] width 153 height 340
drag, startPoint x: 665, startPoint y: 234, endPoint x: 690, endPoint y: 90, distance: 145.9
click at [690, 90] on div at bounding box center [635, 191] width 153 height 340
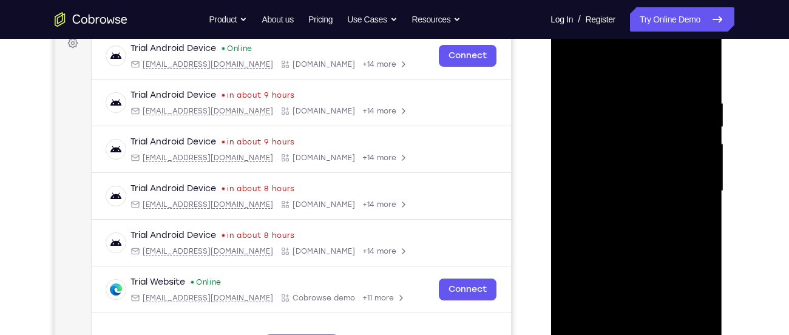
drag, startPoint x: 687, startPoint y: 135, endPoint x: 686, endPoint y: 249, distance: 113.5
click at [686, 249] on div at bounding box center [635, 191] width 153 height 340
click at [654, 135] on div at bounding box center [635, 191] width 153 height 340
drag, startPoint x: 661, startPoint y: 253, endPoint x: 681, endPoint y: 107, distance: 147.0
click at [681, 107] on div at bounding box center [635, 191] width 153 height 340
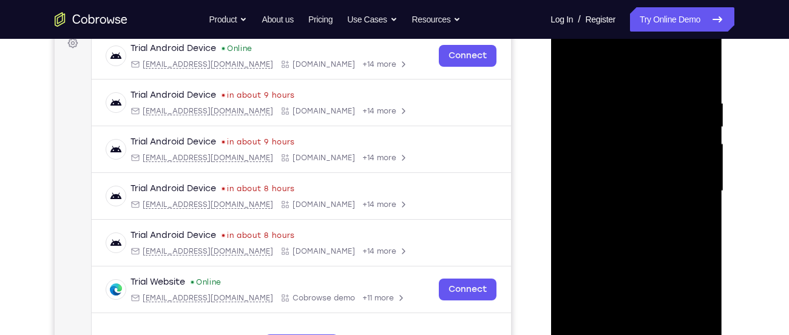
drag, startPoint x: 653, startPoint y: 246, endPoint x: 673, endPoint y: 116, distance: 132.0
click at [673, 116] on div at bounding box center [635, 191] width 153 height 340
drag, startPoint x: 678, startPoint y: 237, endPoint x: 681, endPoint y: 109, distance: 127.5
click at [681, 109] on div at bounding box center [635, 191] width 153 height 340
drag, startPoint x: 620, startPoint y: 95, endPoint x: 747, endPoint y: 361, distance: 294.5
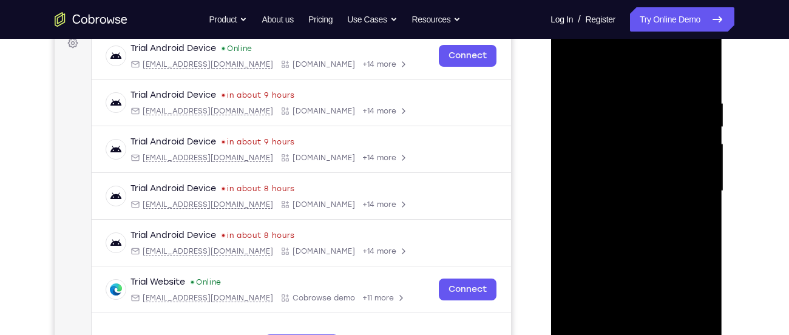
click at [723, 334] on html "Online web based iOS Simulators and Android Emulators. Run iPhone, iPad, Mobile…" at bounding box center [636, 194] width 173 height 364
click at [607, 202] on div at bounding box center [635, 191] width 153 height 340
drag, startPoint x: 650, startPoint y: 266, endPoint x: 689, endPoint y: 76, distance: 194.6
click at [689, 76] on div at bounding box center [635, 191] width 153 height 340
drag, startPoint x: 656, startPoint y: 220, endPoint x: 668, endPoint y: 144, distance: 76.7
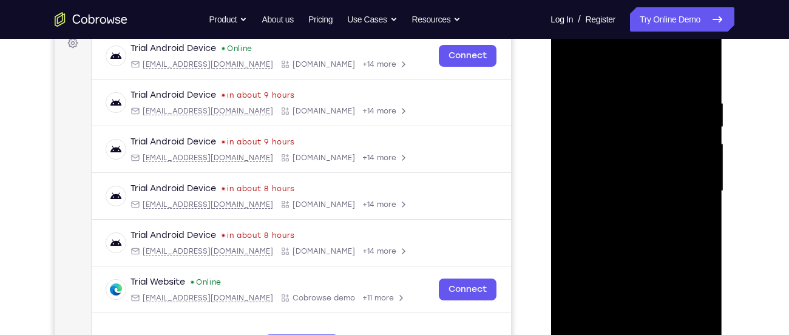
click at [668, 144] on div at bounding box center [635, 191] width 153 height 340
drag, startPoint x: 668, startPoint y: 144, endPoint x: 719, endPoint y: 361, distance: 222.5
click at [719, 334] on div at bounding box center [636, 193] width 172 height 362
drag, startPoint x: 657, startPoint y: 173, endPoint x: 663, endPoint y: 282, distance: 109.3
click at [663, 282] on div at bounding box center [635, 191] width 153 height 340
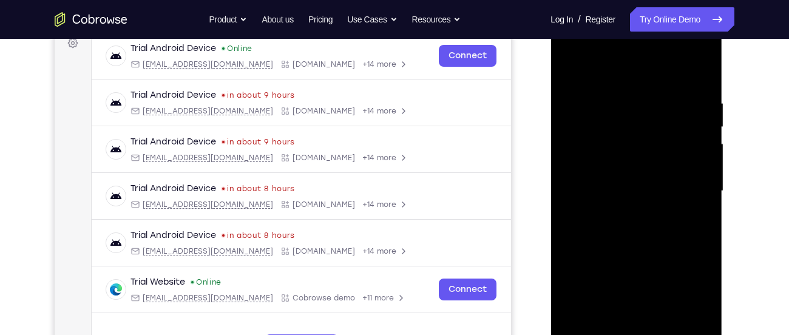
click at [595, 208] on div at bounding box center [635, 191] width 153 height 340
click at [700, 209] on div at bounding box center [635, 191] width 153 height 340
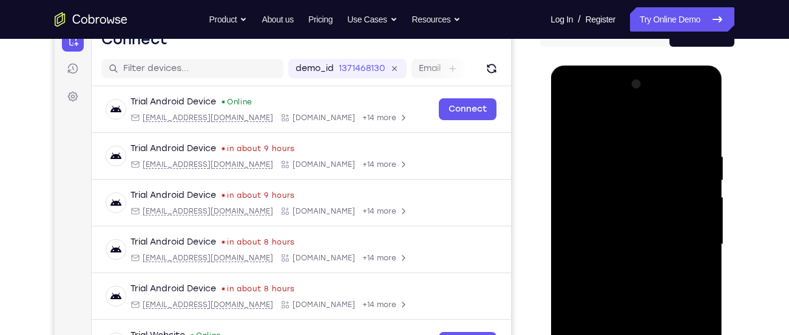
scroll to position [135, 0]
click at [665, 186] on div at bounding box center [635, 245] width 153 height 340
click at [569, 118] on div at bounding box center [635, 245] width 153 height 340
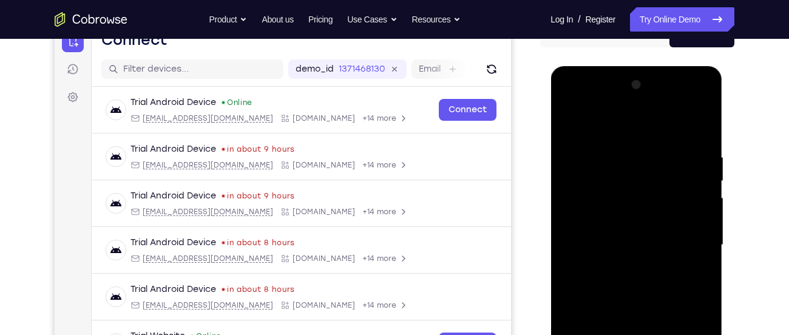
click at [633, 158] on div at bounding box center [635, 245] width 153 height 340
click at [677, 135] on div at bounding box center [635, 245] width 153 height 340
click at [565, 195] on div at bounding box center [635, 245] width 153 height 340
drag, startPoint x: 644, startPoint y: 314, endPoint x: 661, endPoint y: 154, distance: 161.1
click at [661, 154] on div at bounding box center [635, 245] width 153 height 340
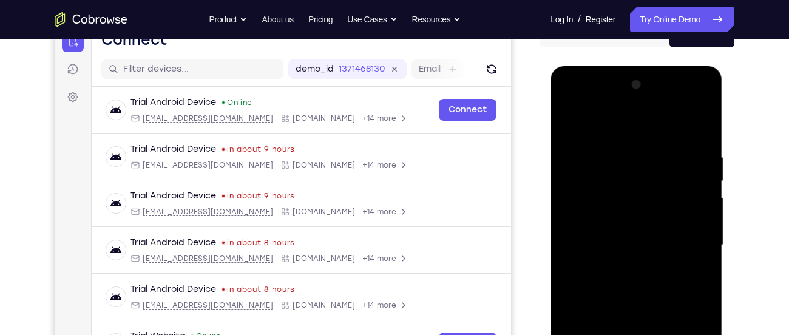
click at [584, 203] on div at bounding box center [635, 245] width 153 height 340
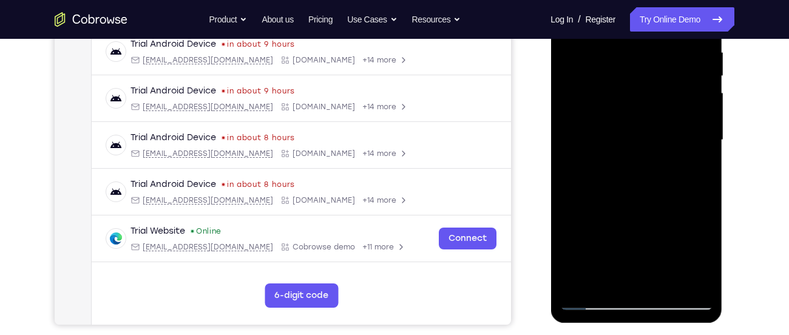
scroll to position [243, 0]
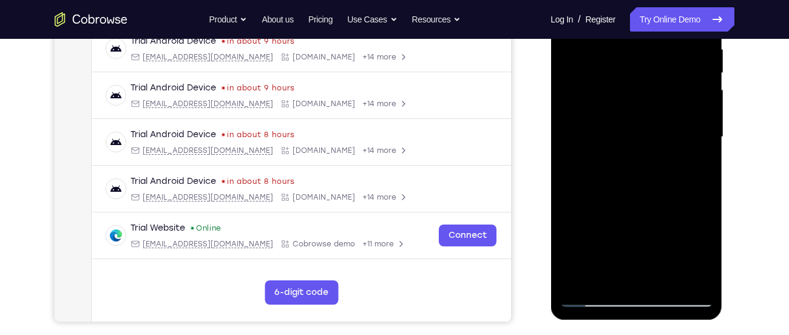
click at [589, 297] on div at bounding box center [635, 137] width 153 height 340
drag, startPoint x: 641, startPoint y: 152, endPoint x: 636, endPoint y: 320, distance: 168.7
click at [636, 320] on div at bounding box center [636, 140] width 173 height 364
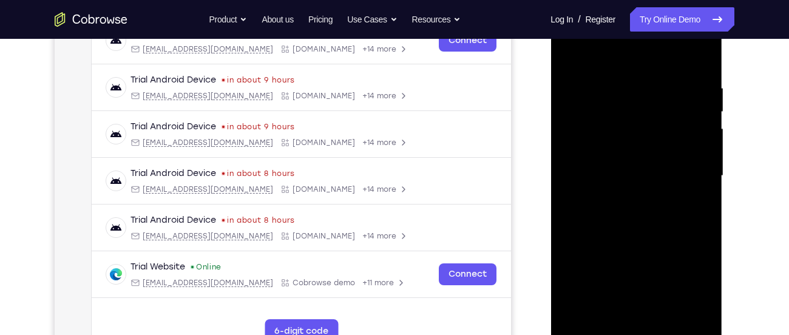
scroll to position [203, 0]
